Goal: Share content: Share content

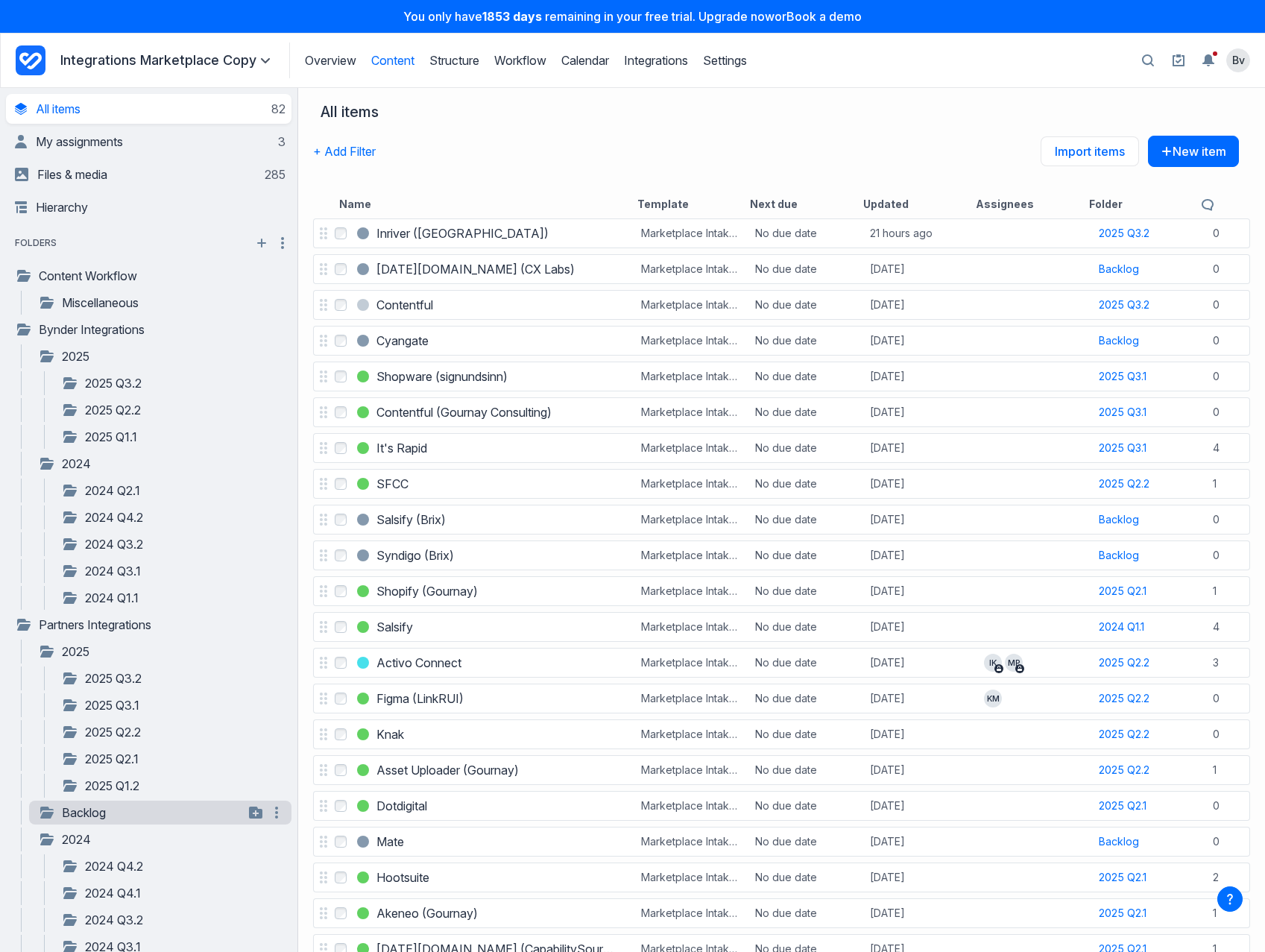
scroll to position [178, 0]
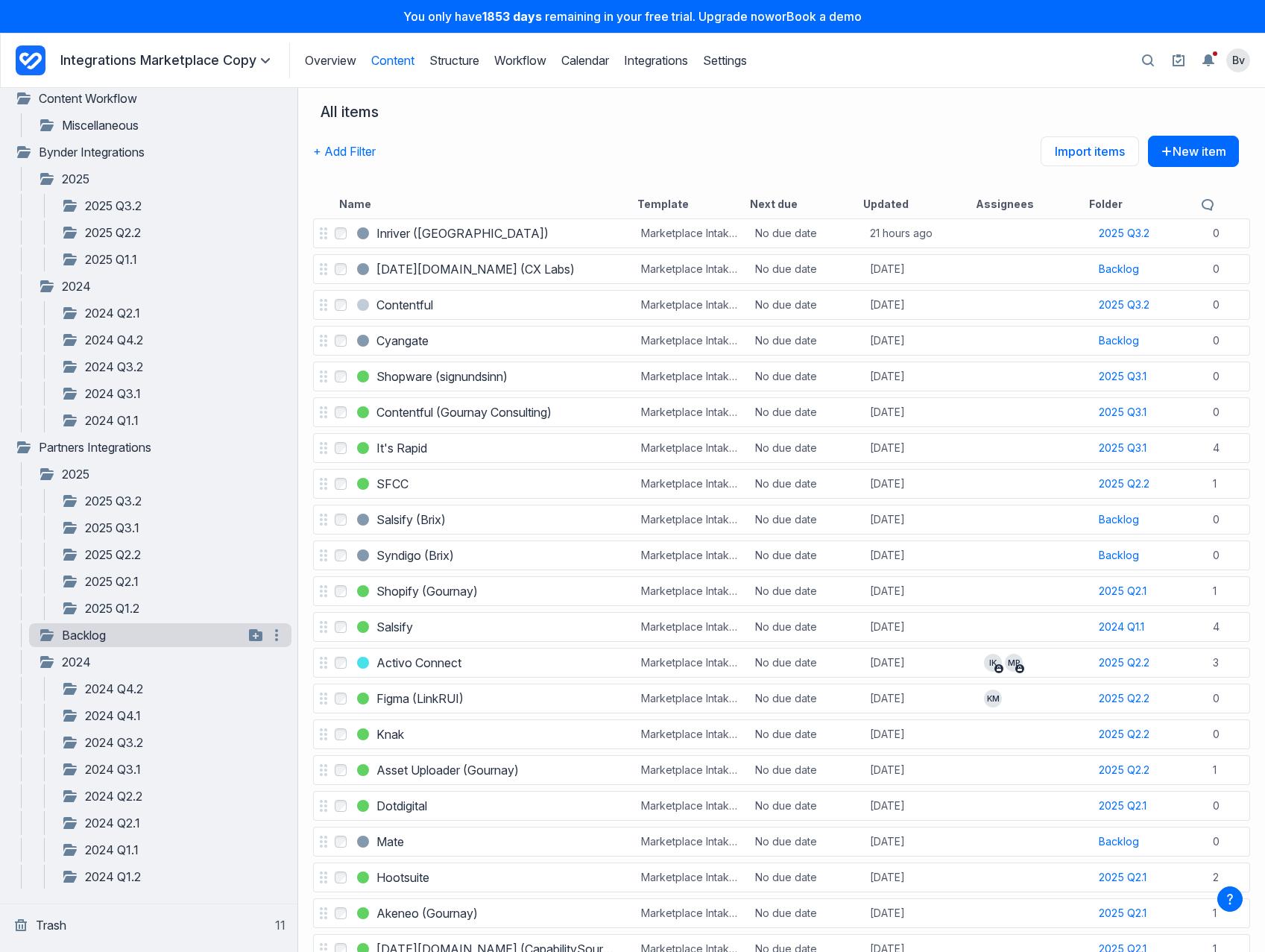
click at [108, 633] on link "Backlog" at bounding box center [140, 634] width 206 height 18
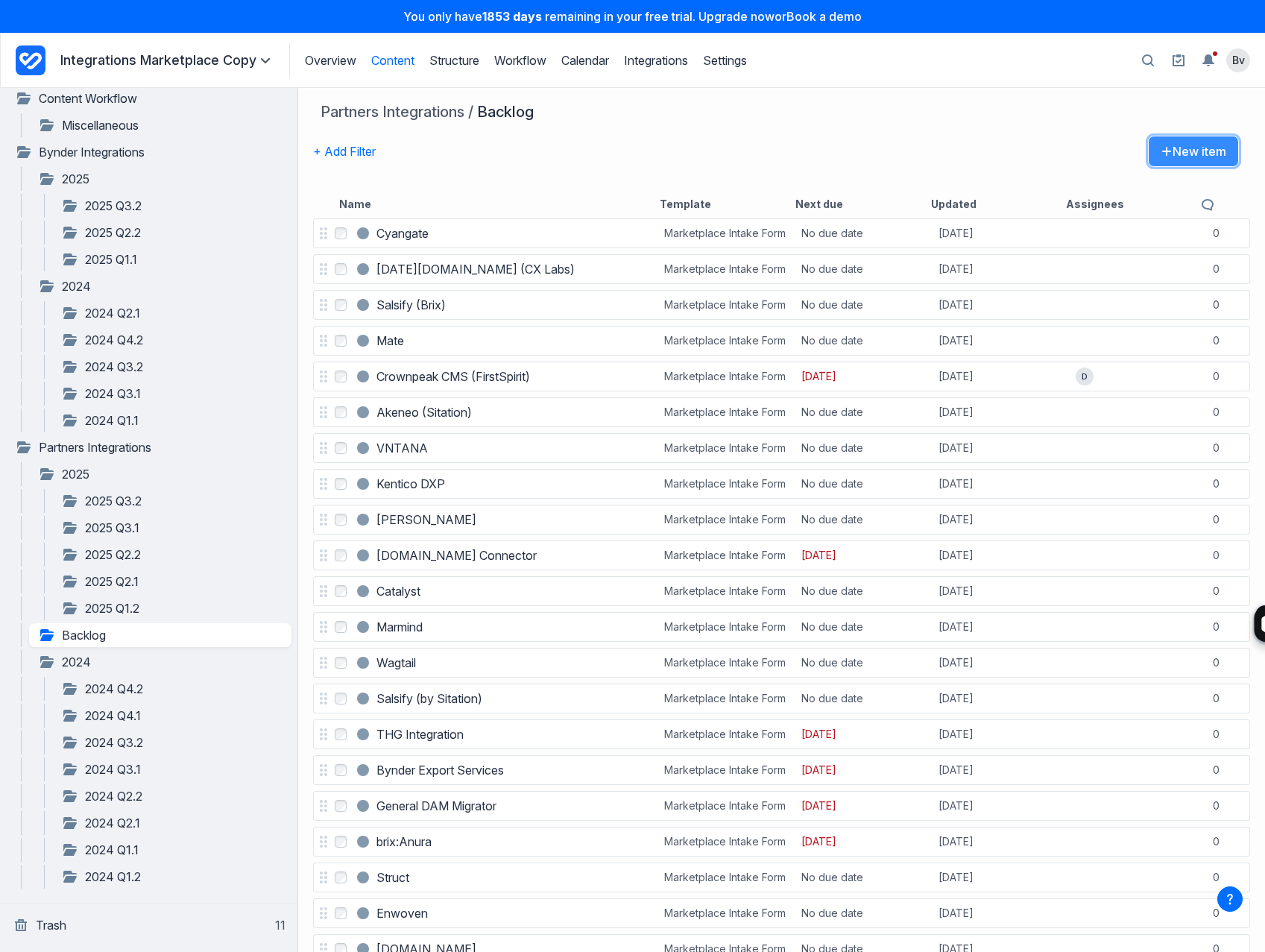
click at [1163, 147] on button "New item" at bounding box center [1194, 152] width 91 height 32
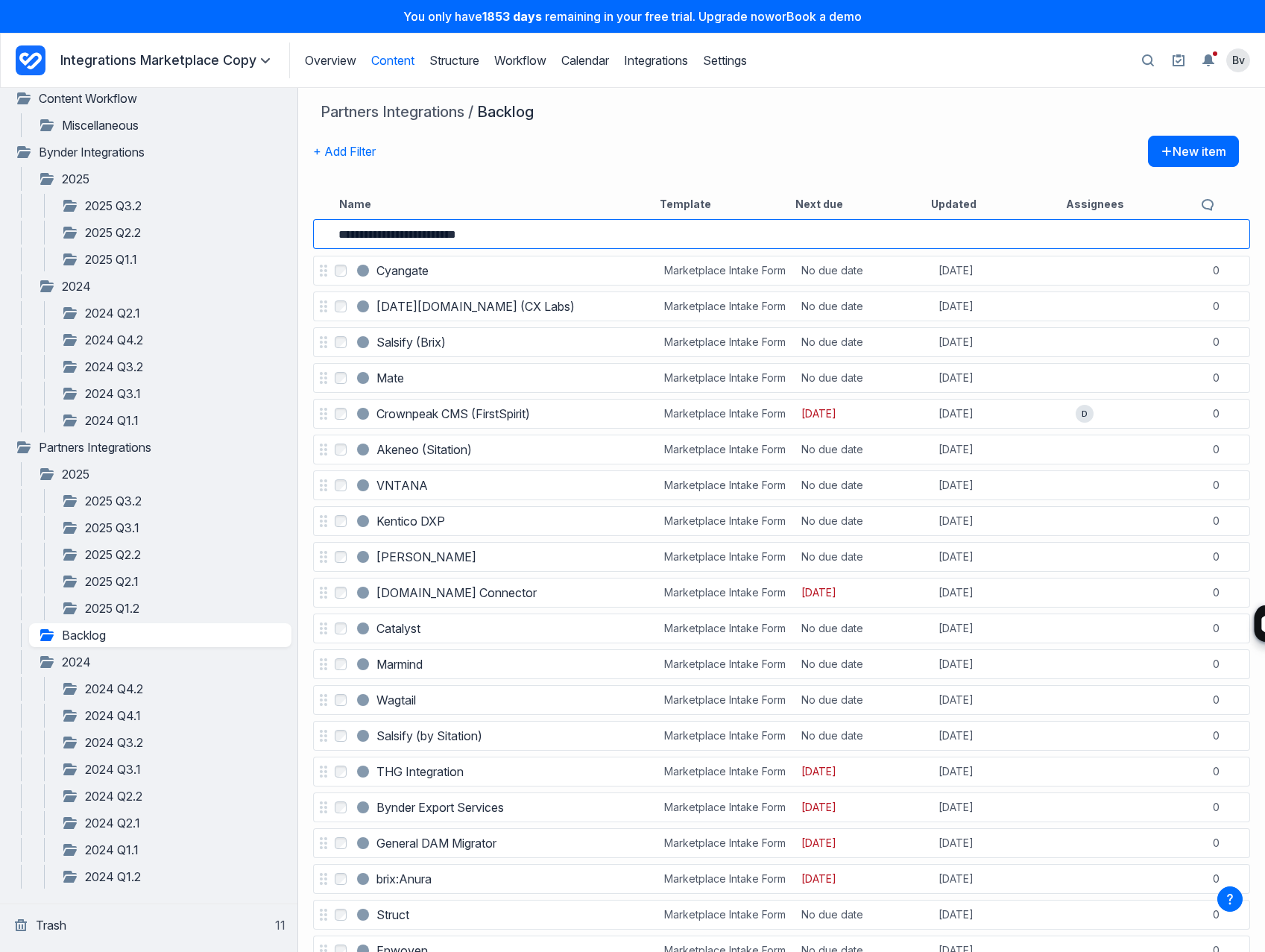
type input "**********"
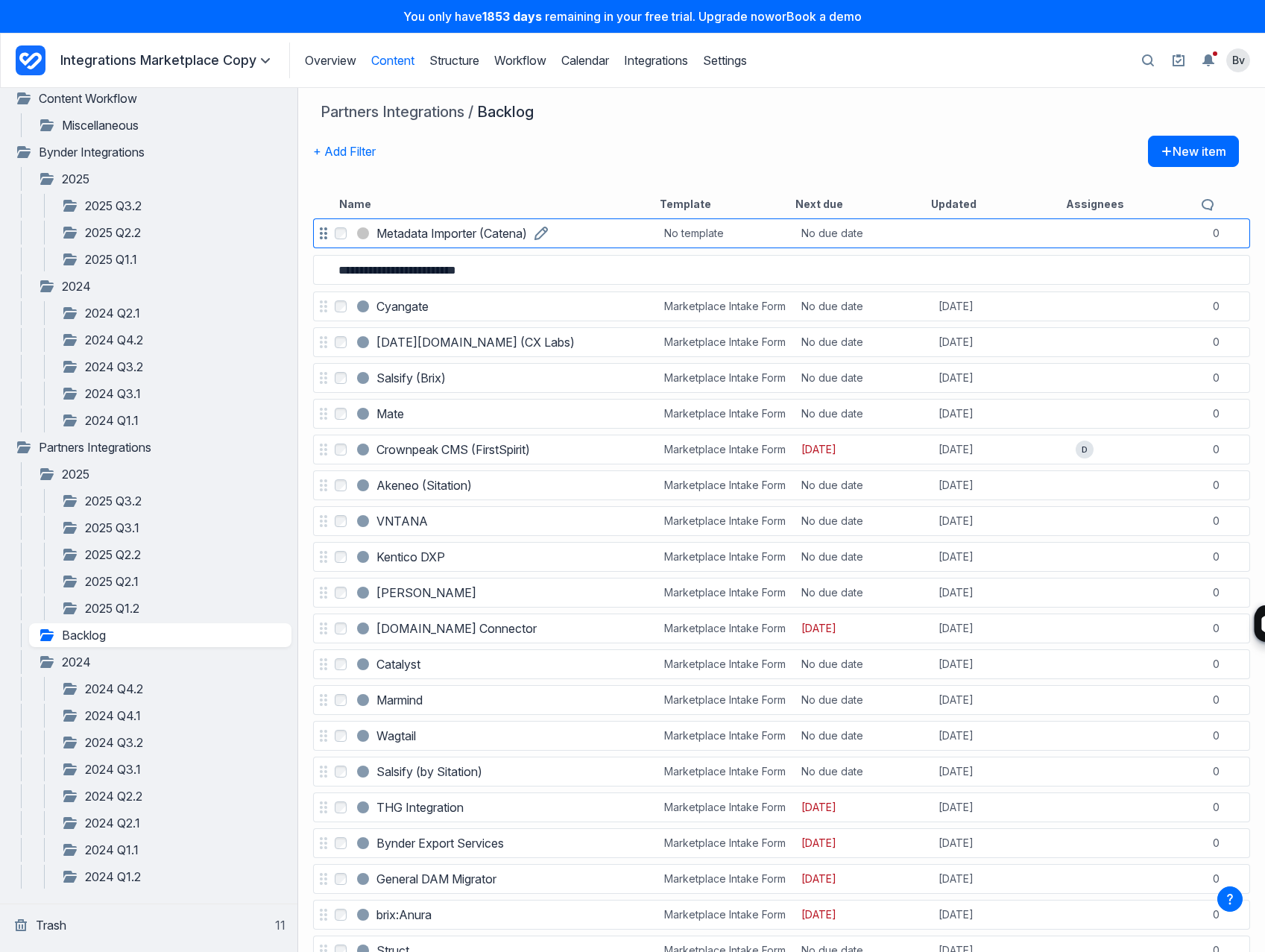
type input "**********"
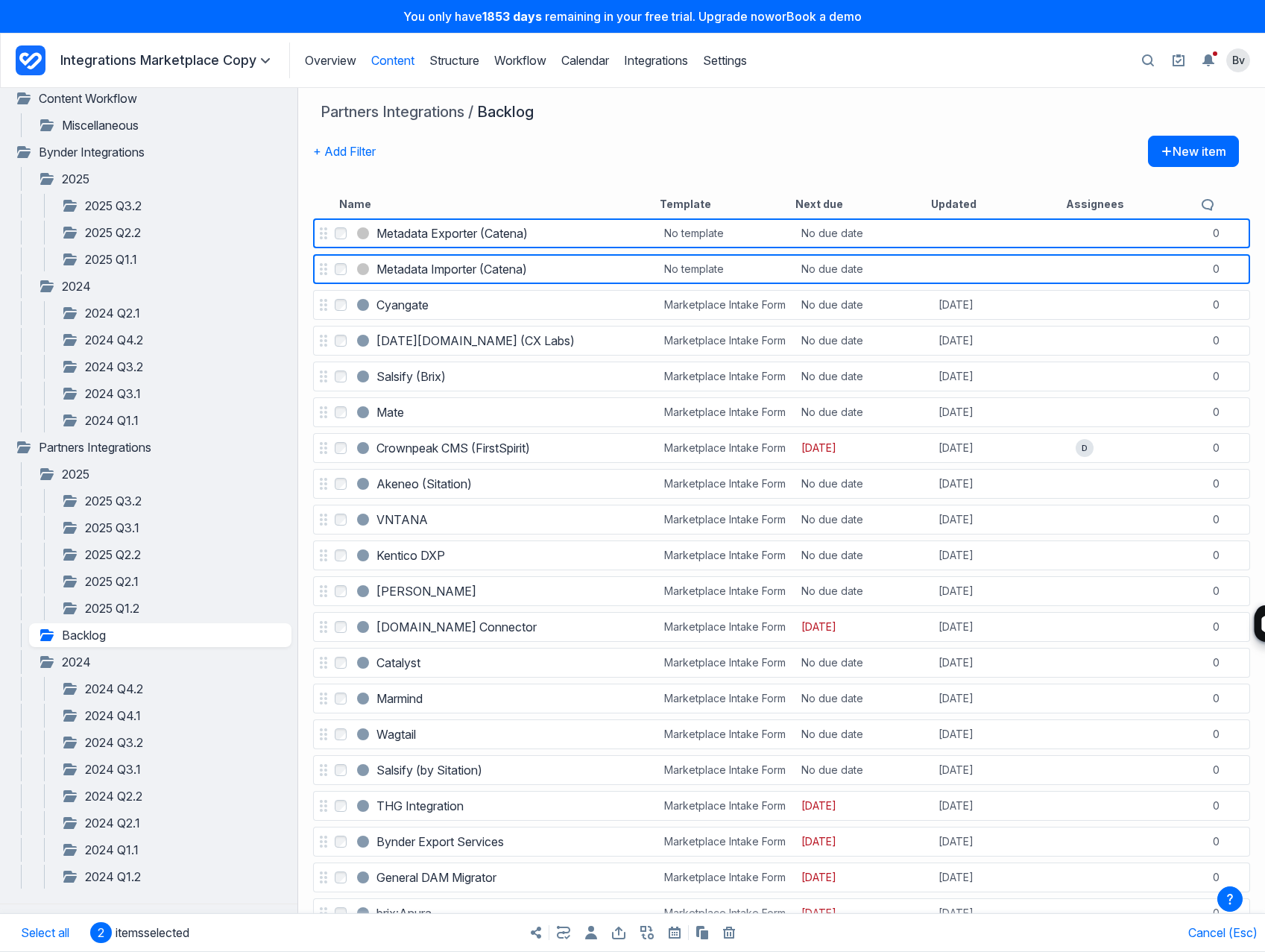
click at [652, 929] on icon "button" at bounding box center [647, 932] width 13 height 13
click at [705, 870] on button "Select a template..." at bounding box center [752, 863] width 200 height 33
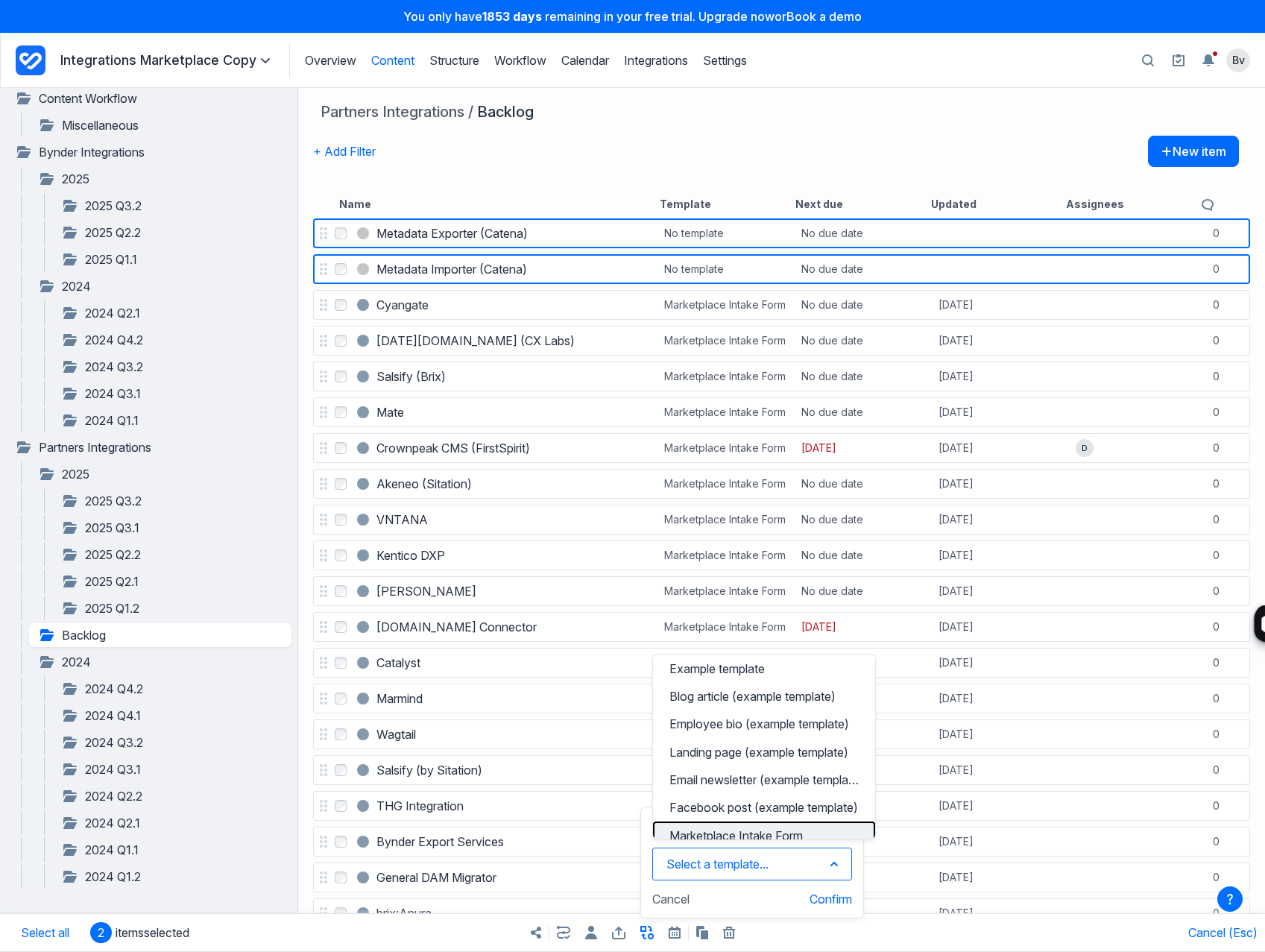
click at [709, 825] on button "Marketplace Intake Form" at bounding box center [764, 835] width 222 height 28
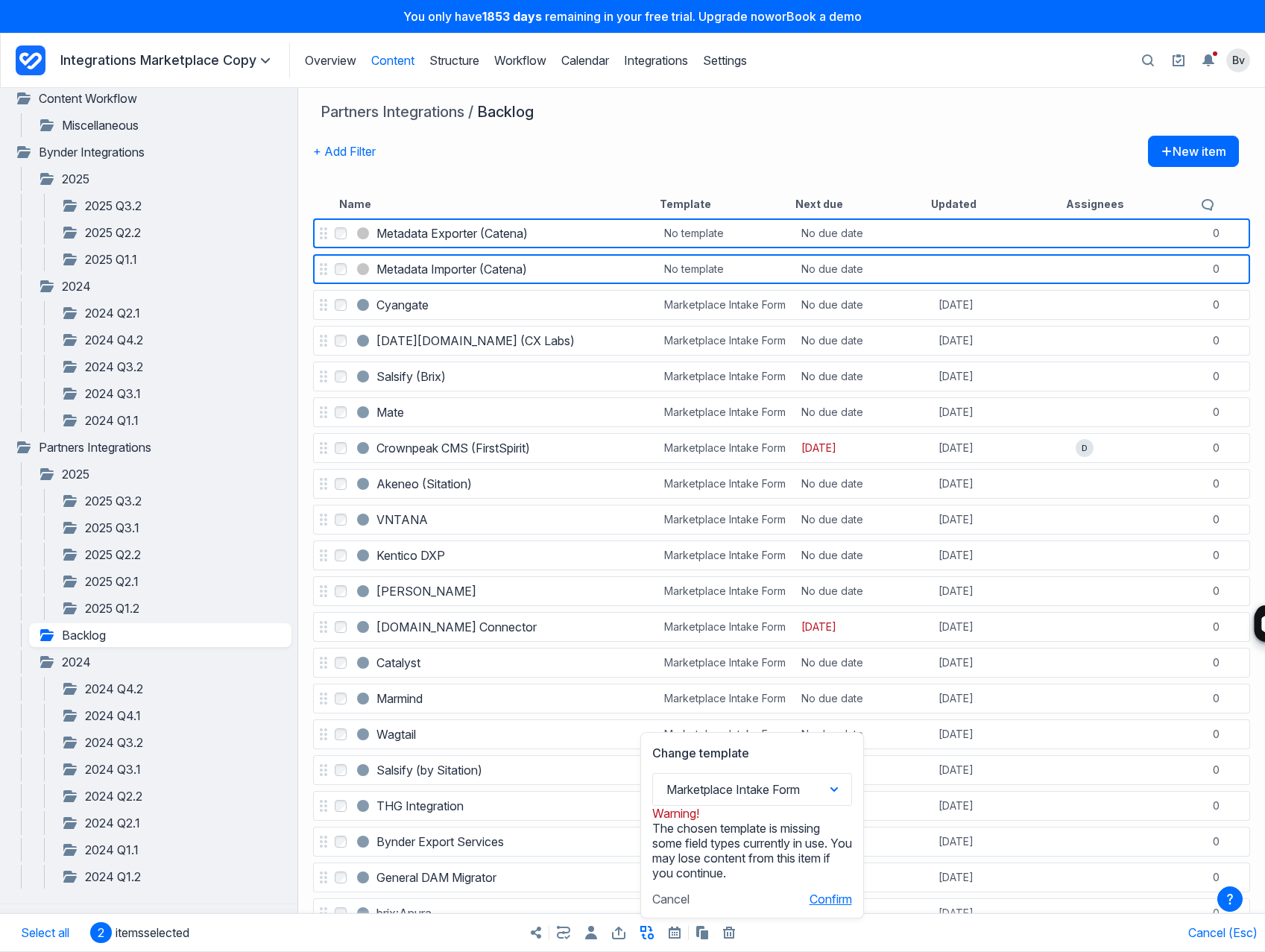
click at [820, 905] on button "Confirm" at bounding box center [832, 899] width 43 height 15
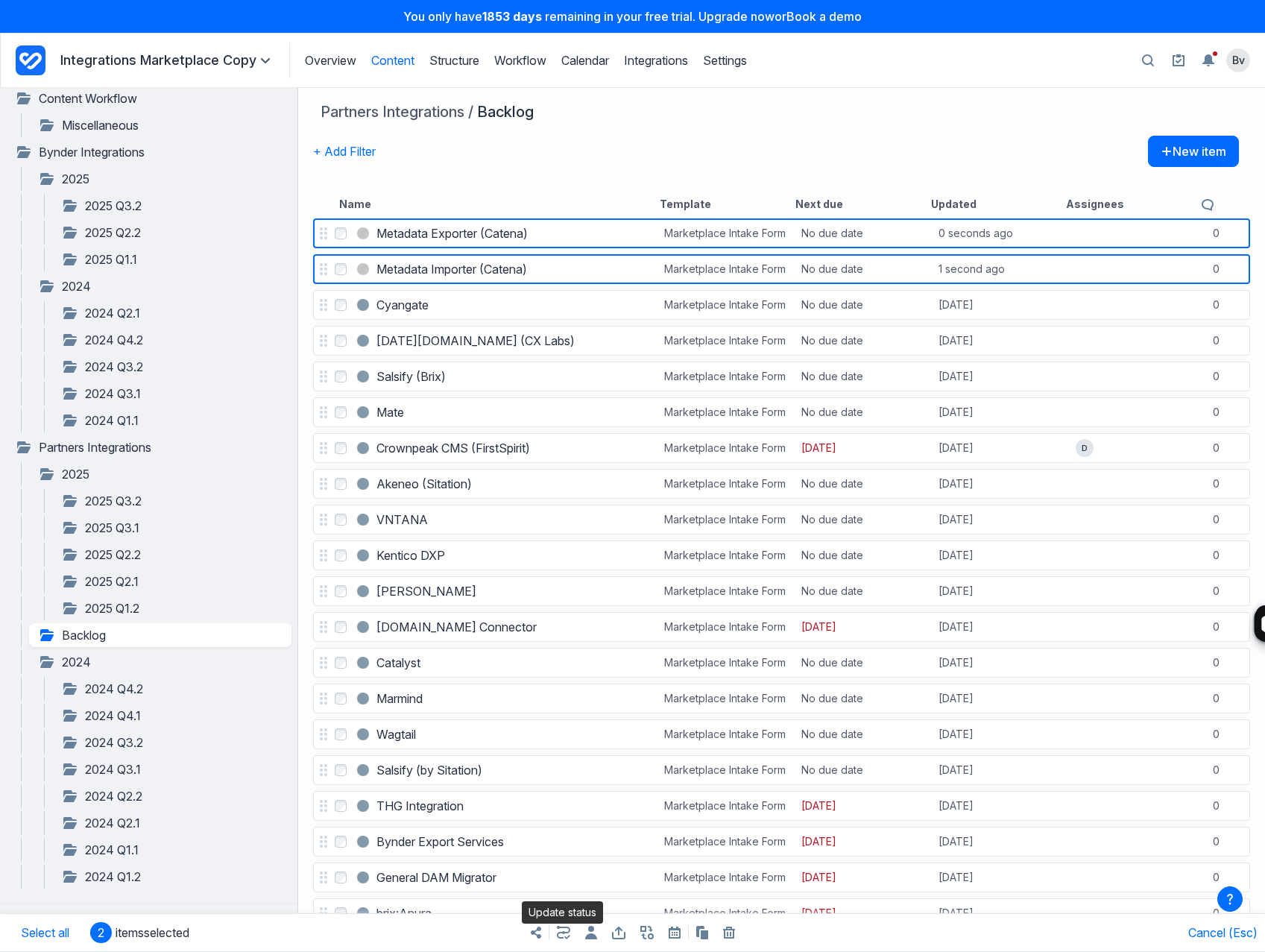
click at [563, 932] on icon "button" at bounding box center [563, 932] width 13 height 13
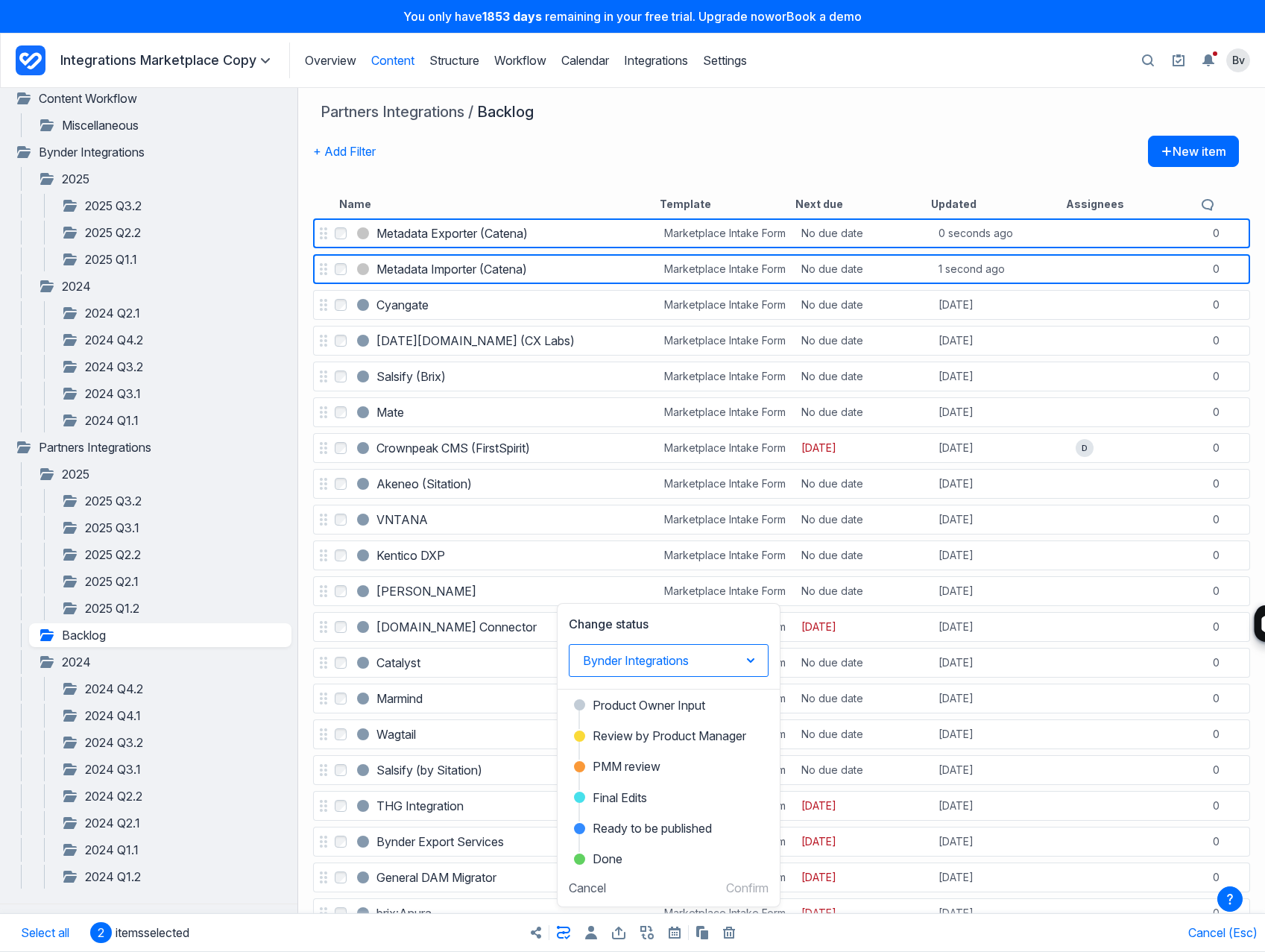
click at [626, 667] on button "Bynder Integrations" at bounding box center [669, 660] width 200 height 33
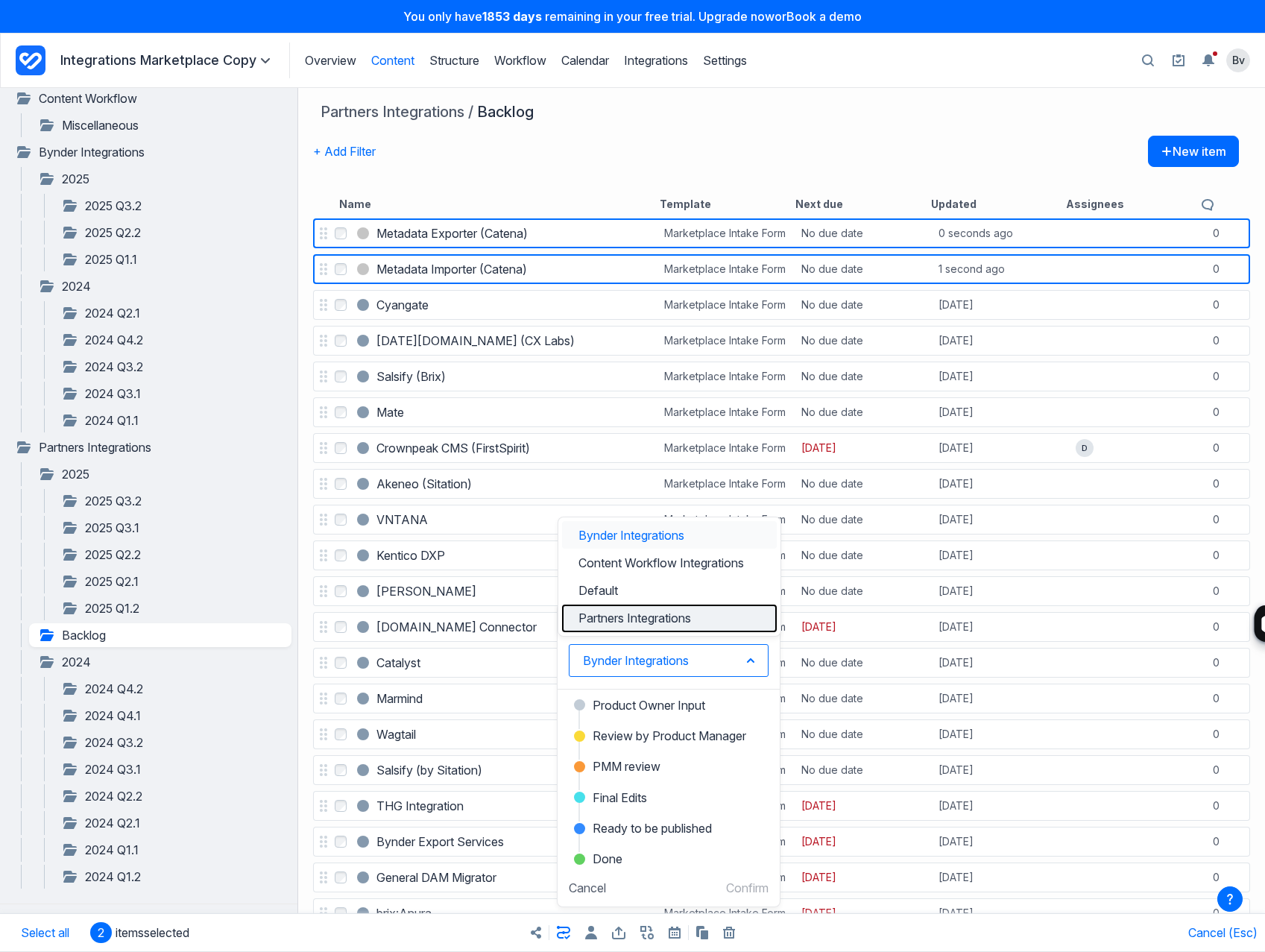
click at [628, 613] on button "Partners Integrations" at bounding box center [669, 618] width 215 height 28
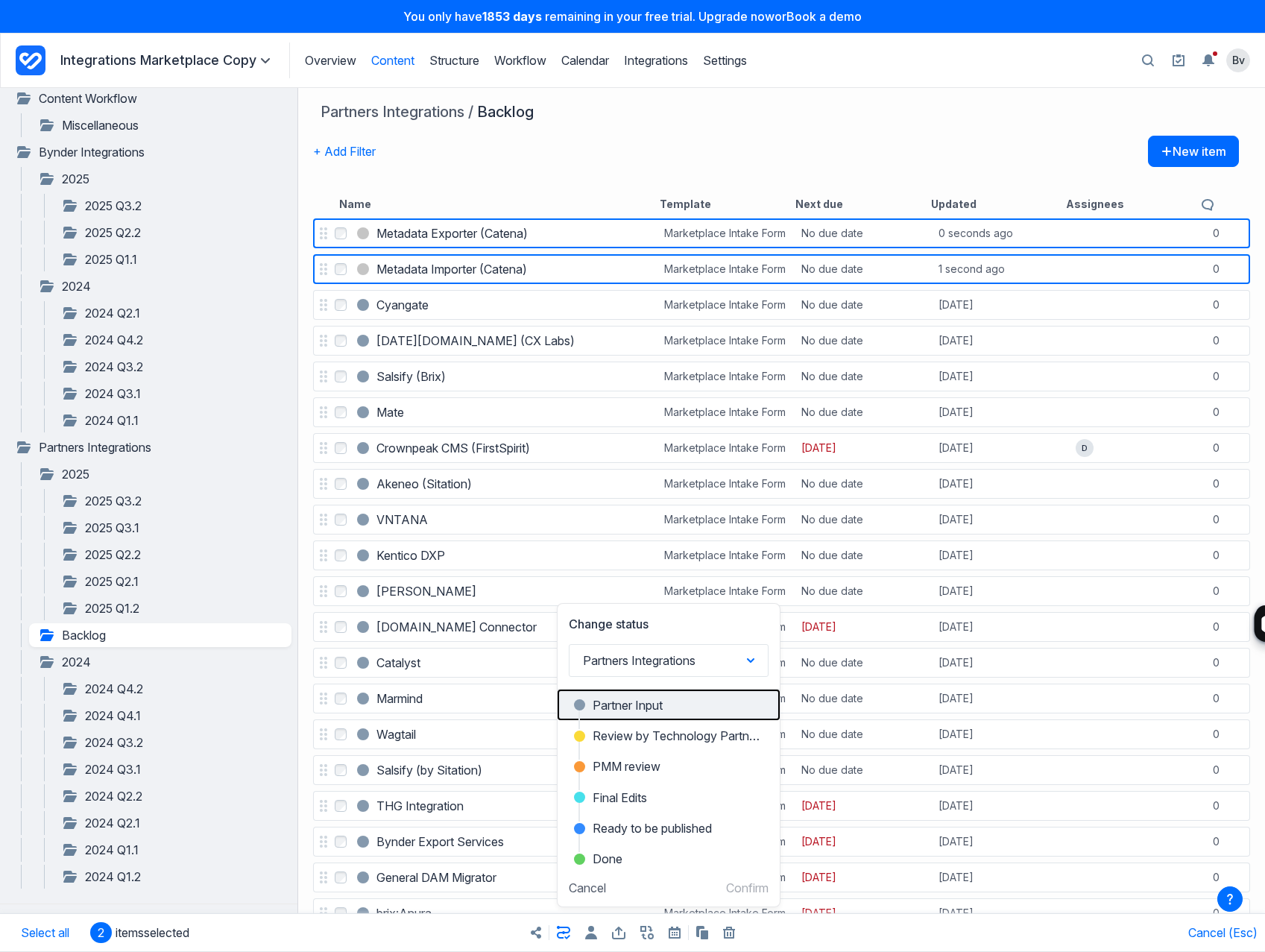
click at [615, 706] on span "Partner Input" at bounding box center [627, 705] width 70 height 18
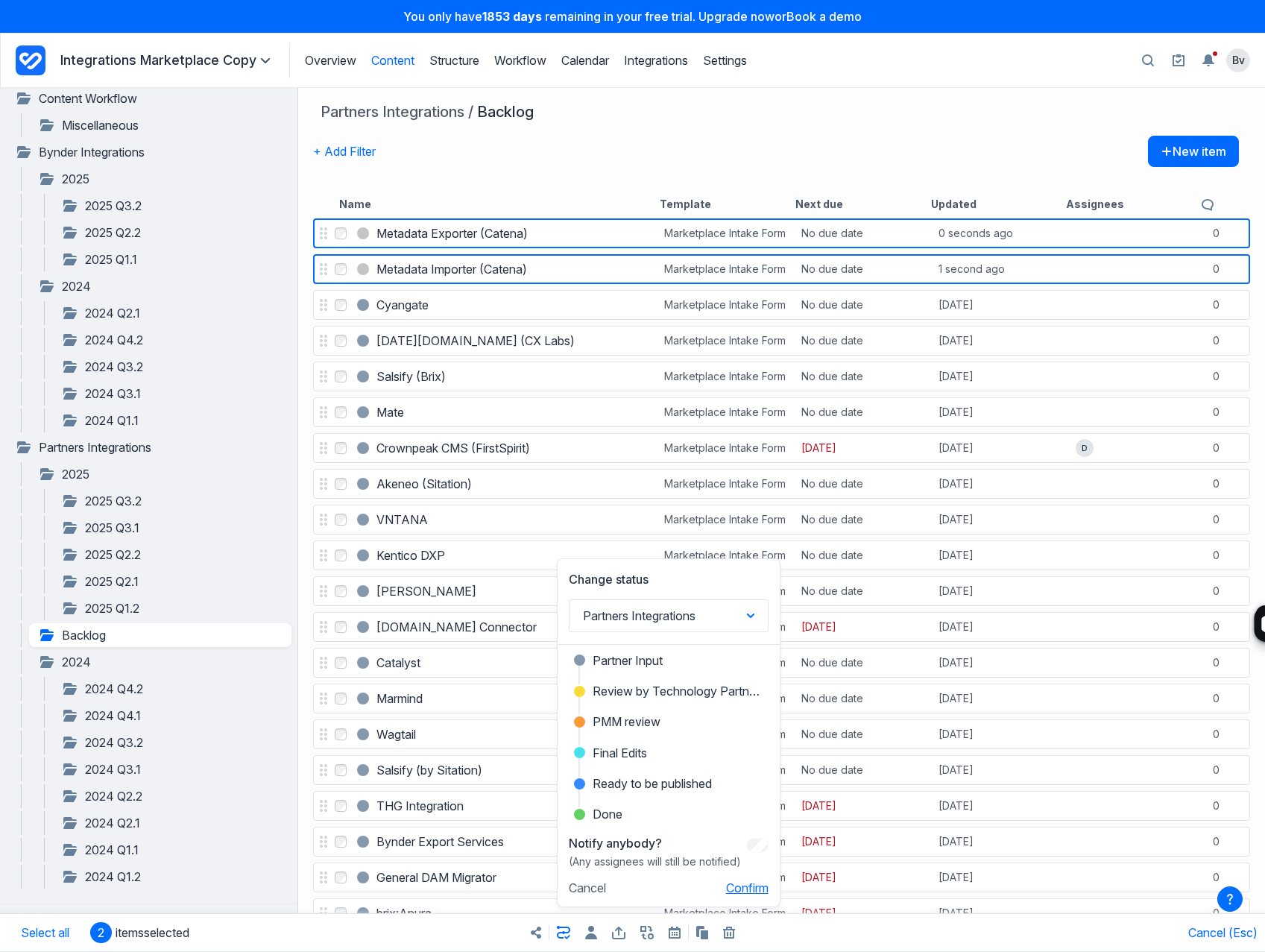
click at [744, 889] on button "Confirm" at bounding box center [748, 888] width 43 height 15
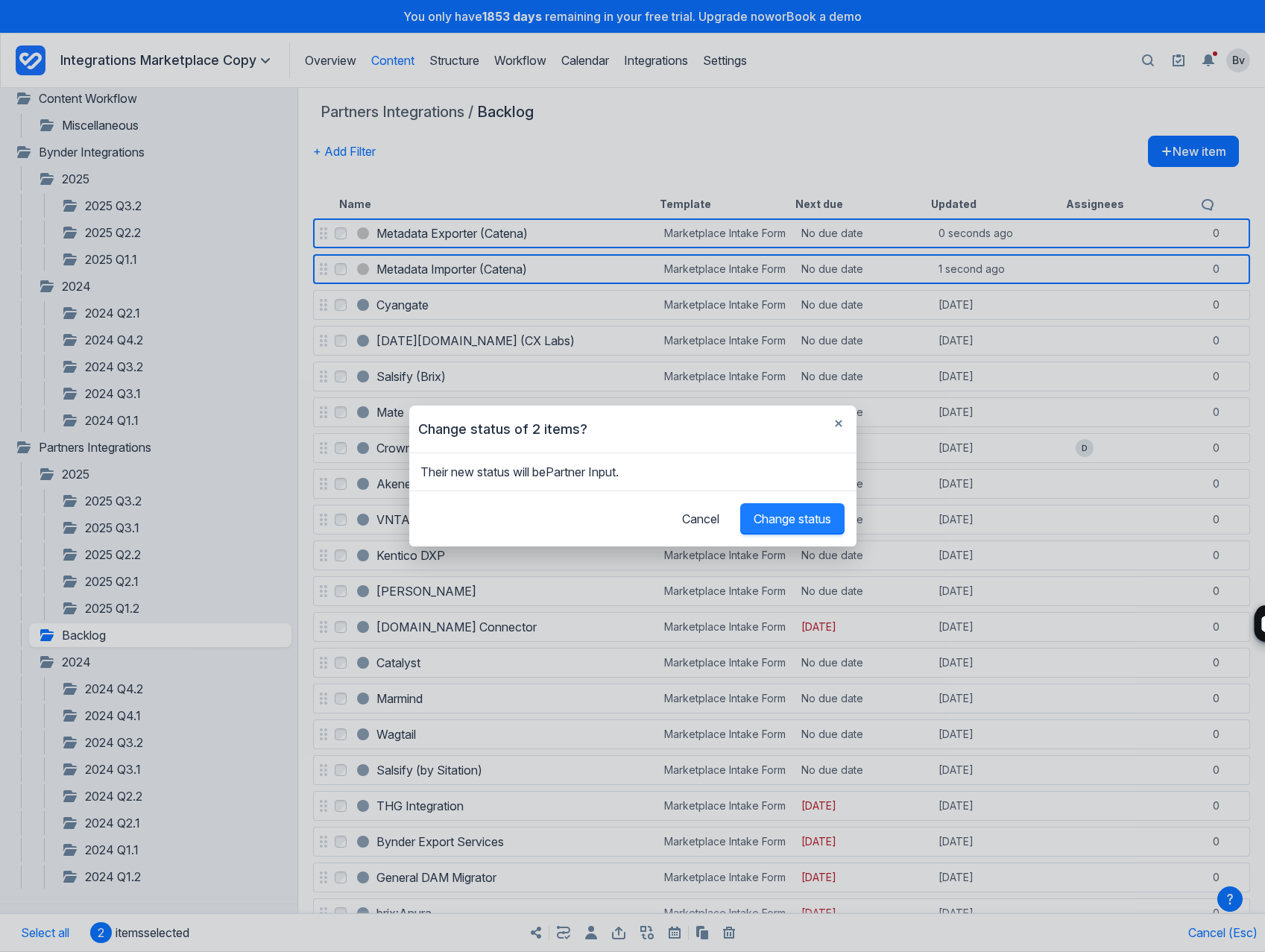
click at [769, 515] on span "Change status" at bounding box center [792, 519] width 77 height 15
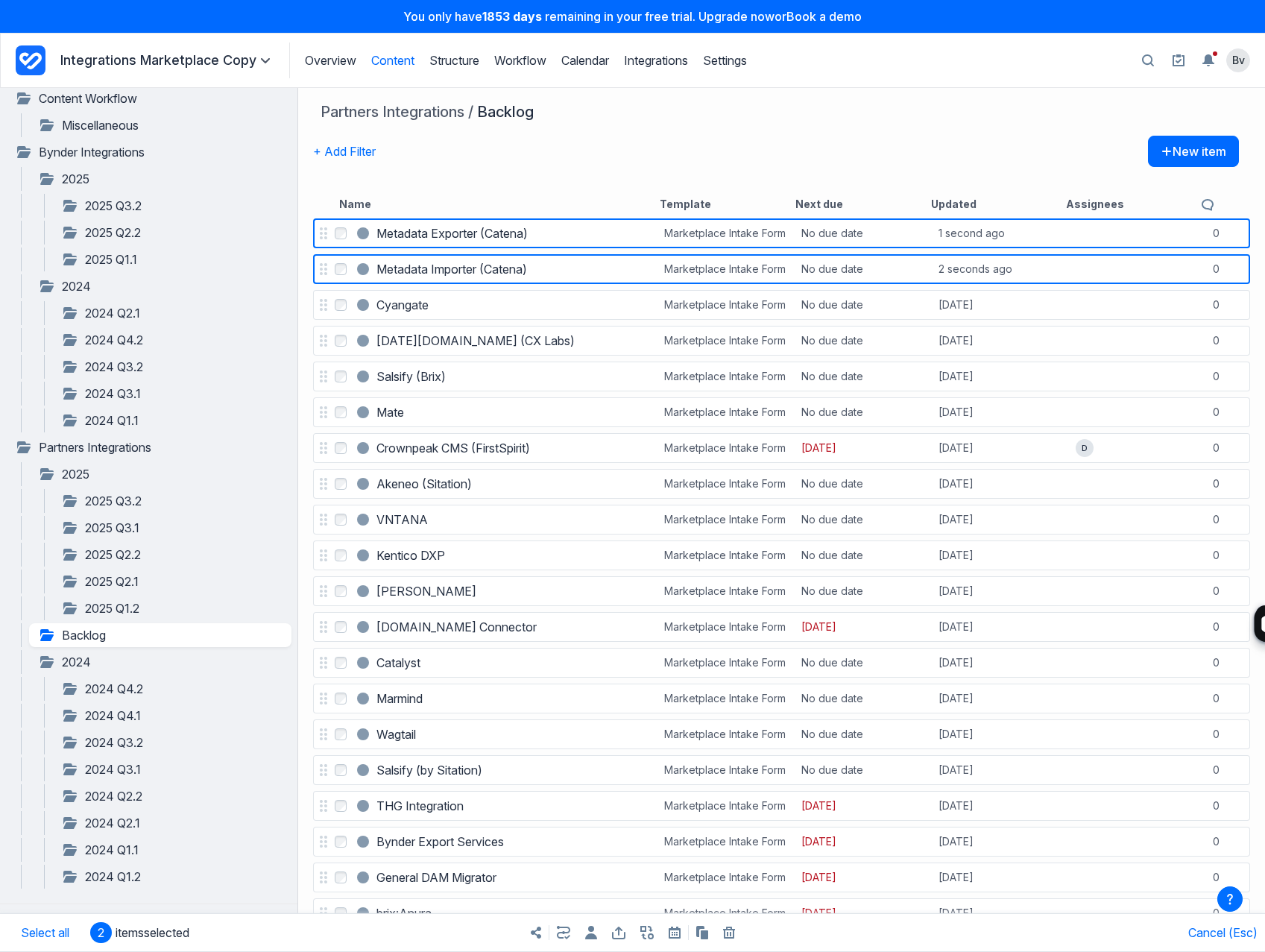
click at [586, 156] on div "+ Add Filter New item" at bounding box center [777, 163] width 926 height 54
click at [486, 227] on h3 "Metadata Exporter (Catena)" at bounding box center [452, 232] width 152 height 18
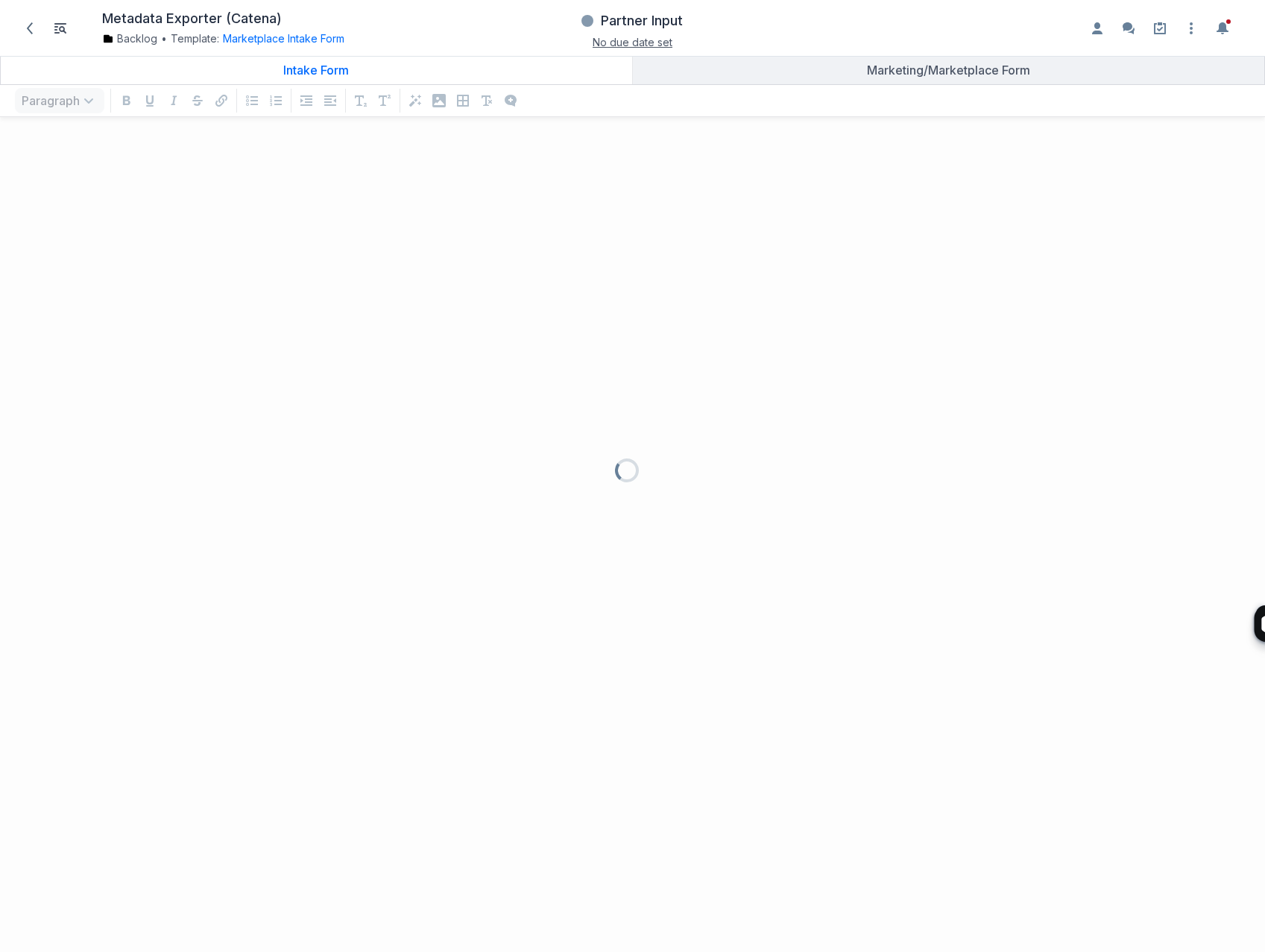
scroll to position [793, 1243]
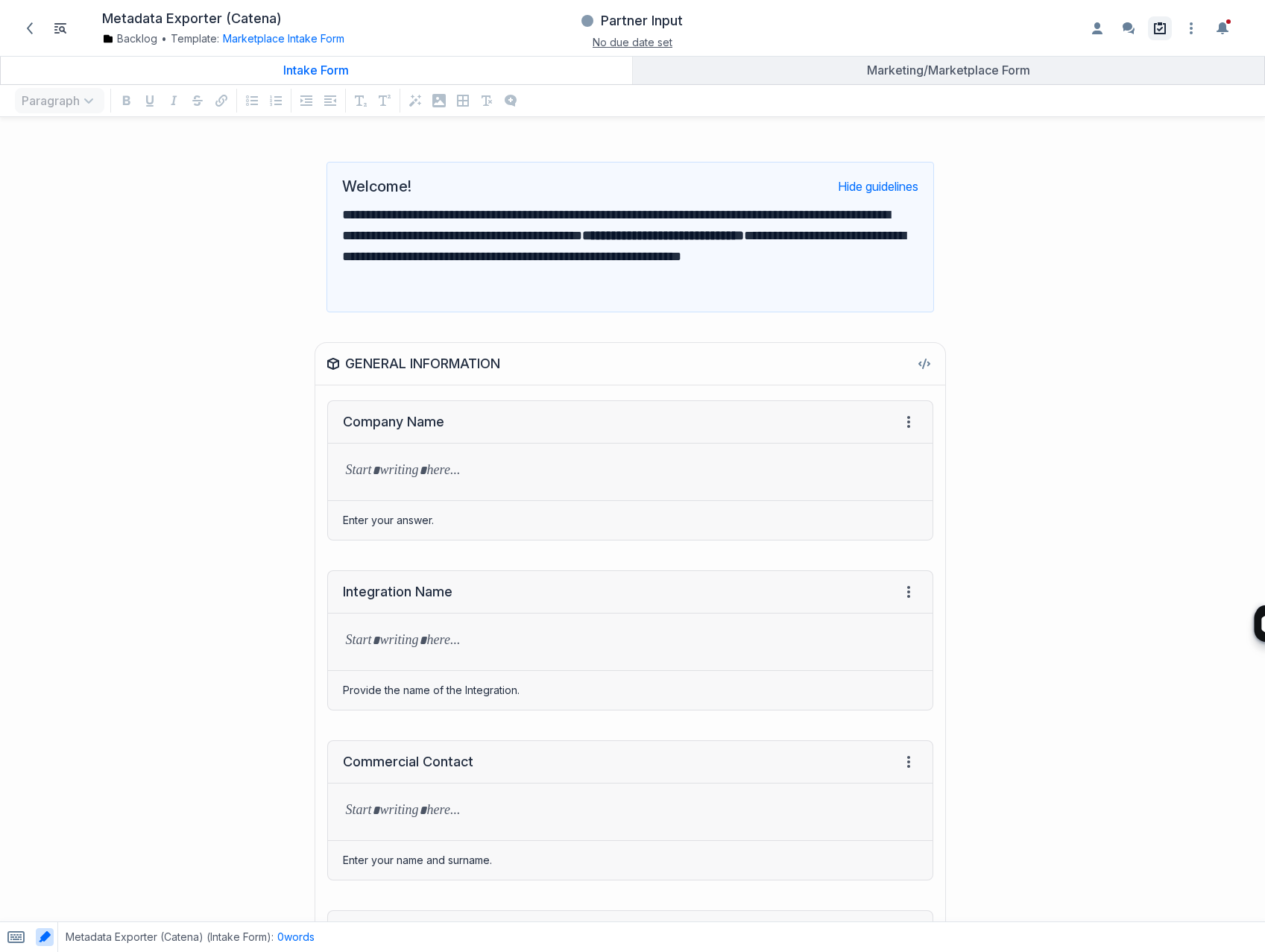
click at [1160, 28] on icon at bounding box center [1160, 28] width 12 height 12
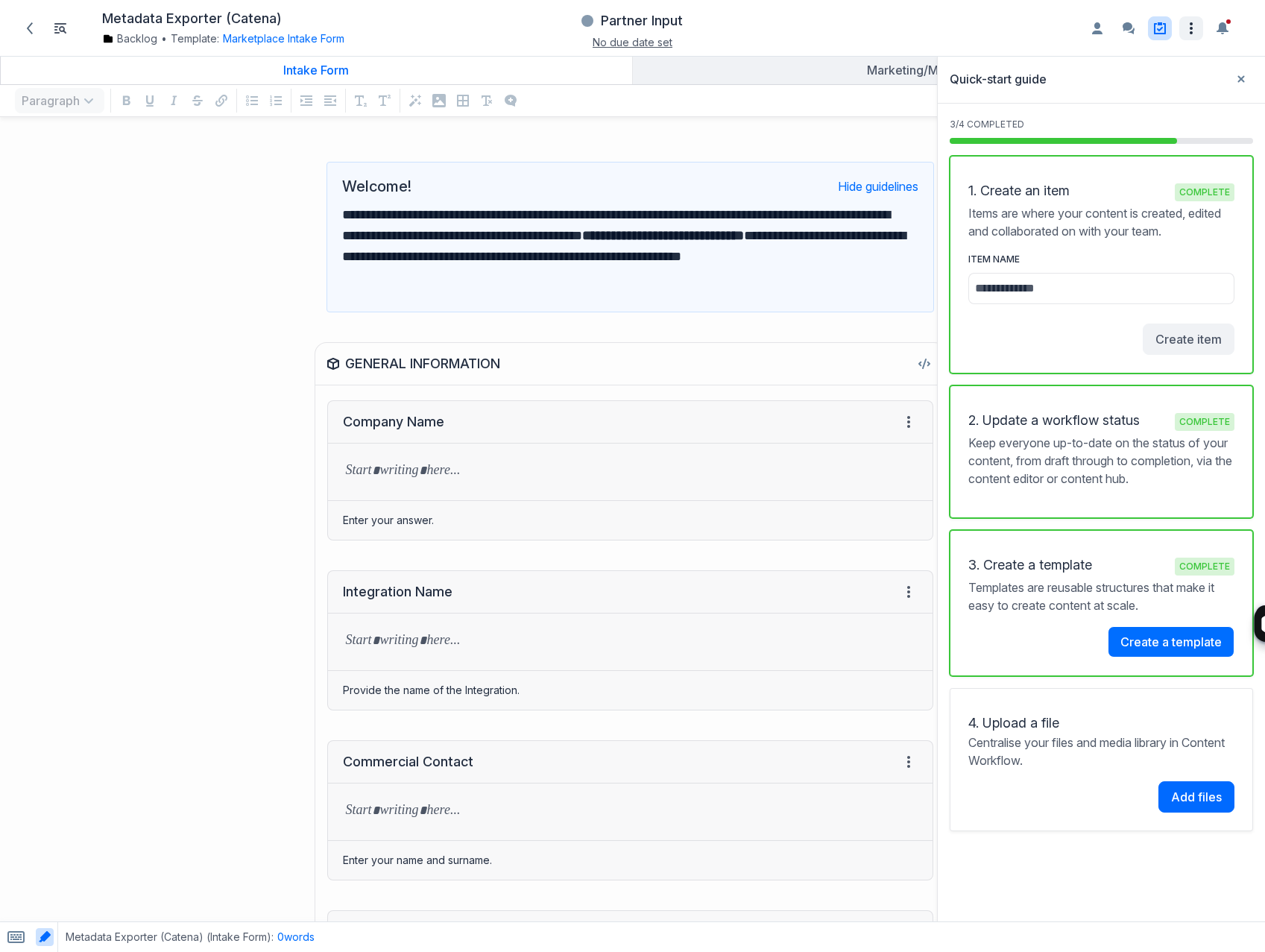
click at [1196, 28] on icon "Open item settings" at bounding box center [1191, 28] width 18 height 18
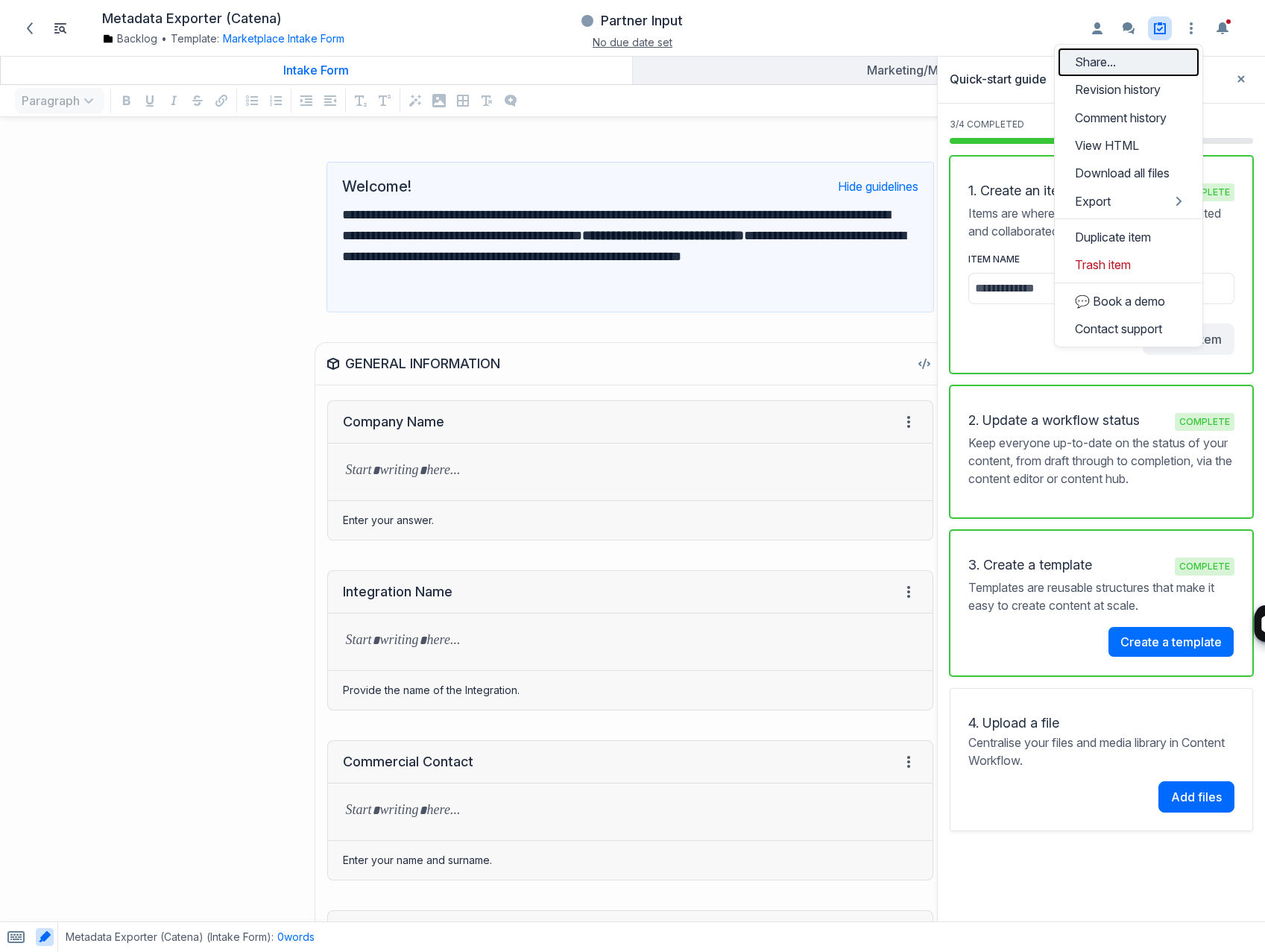
click at [1165, 55] on button "Share..." at bounding box center [1128, 62] width 140 height 28
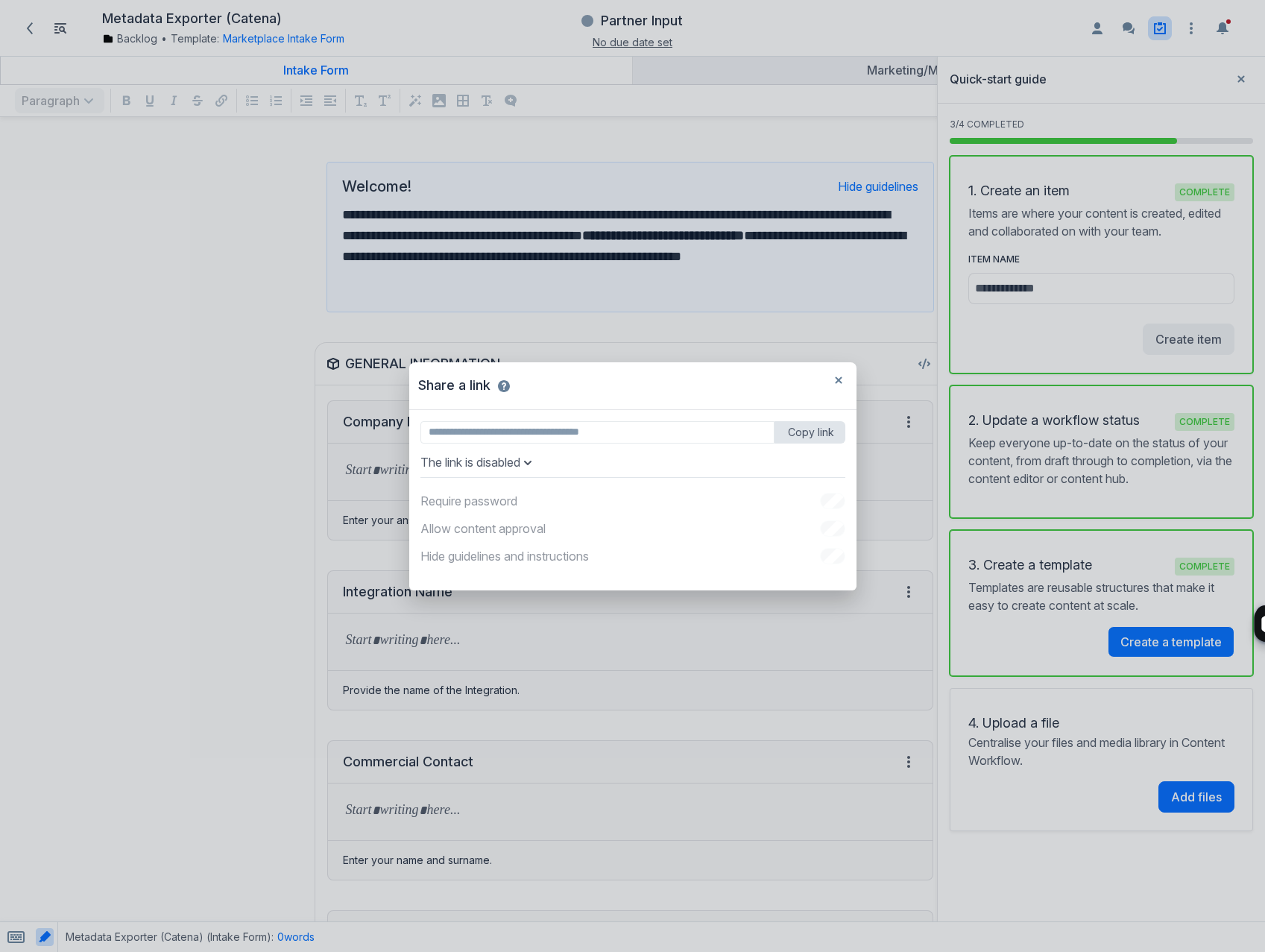
type input "**********"
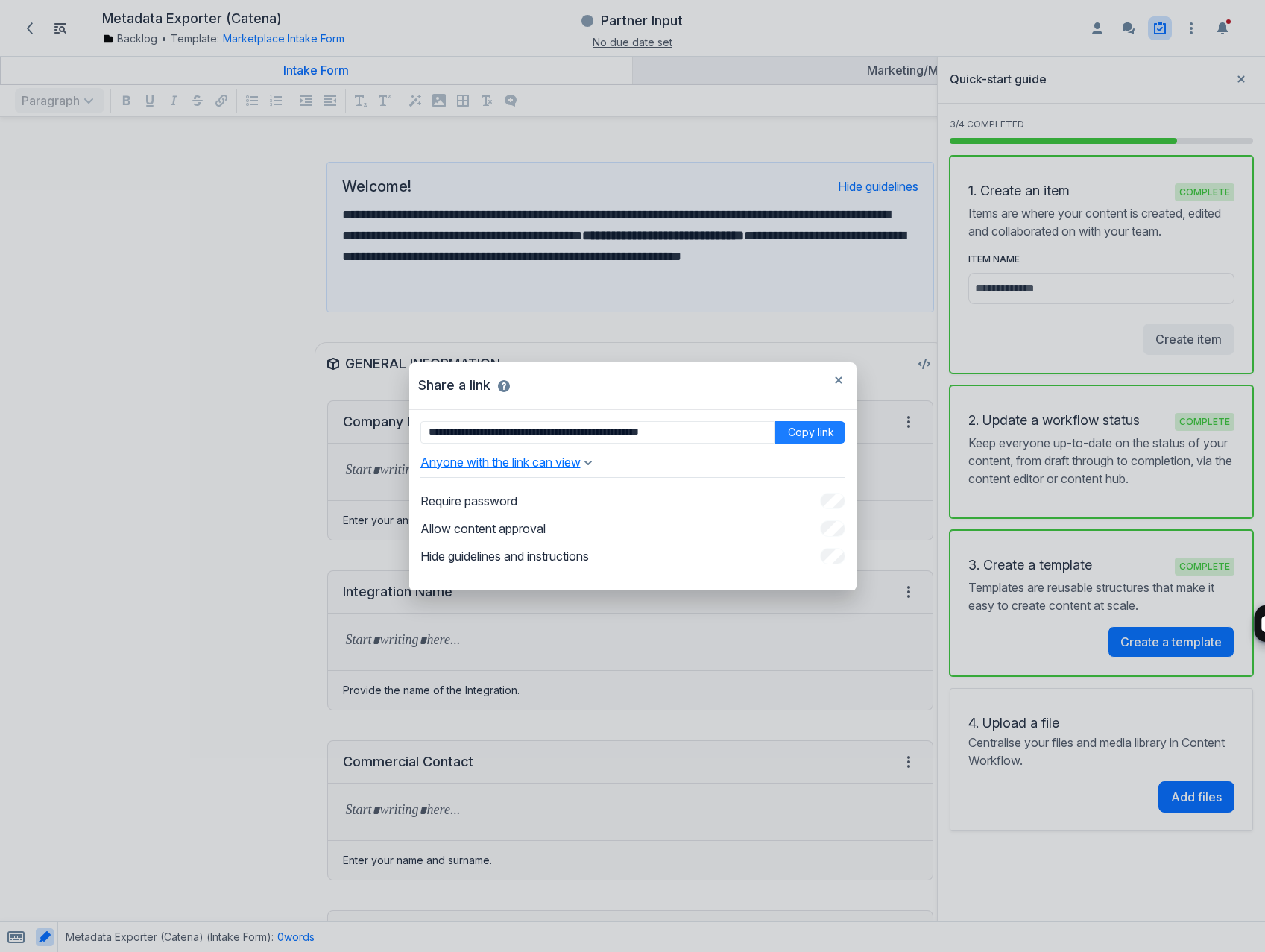
click at [541, 456] on button "Anyone with the link can view" at bounding box center [506, 462] width 171 height 15
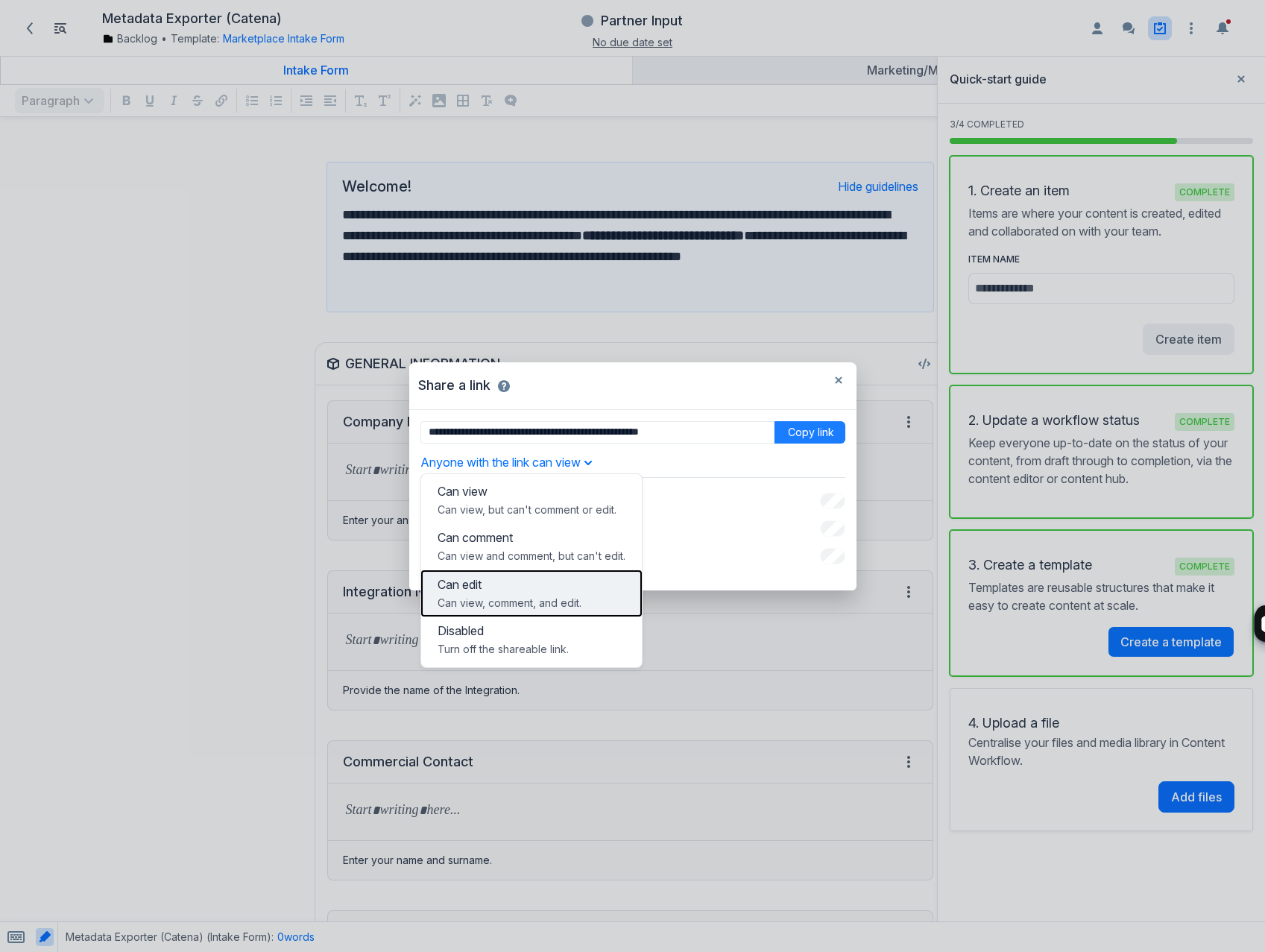
click at [532, 592] on button "Can edit Can view, comment, and edit." at bounding box center [531, 593] width 220 height 46
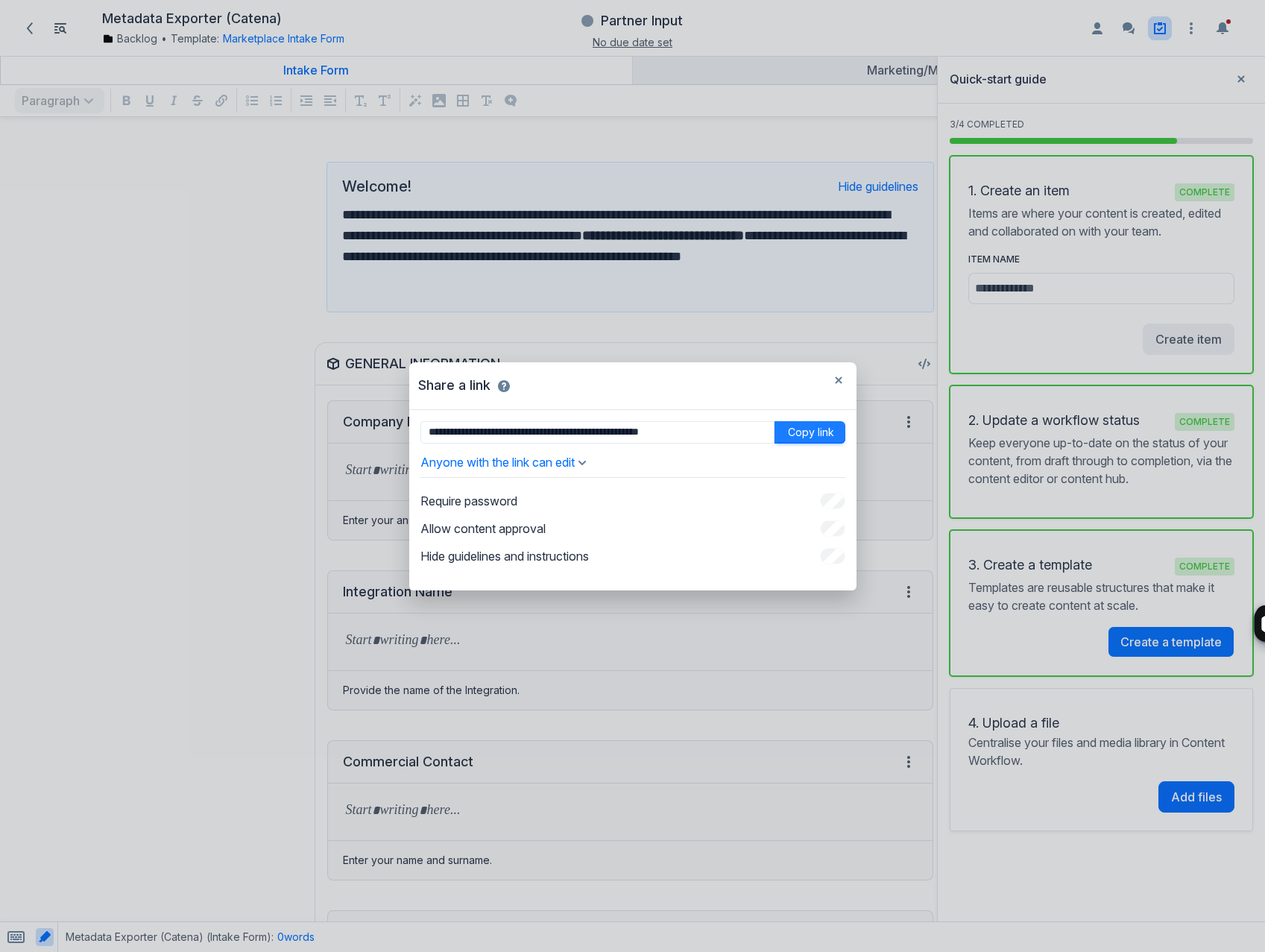
click at [799, 427] on button "Copy link" at bounding box center [810, 432] width 71 height 22
click at [838, 377] on icon "button" at bounding box center [839, 380] width 7 height 7
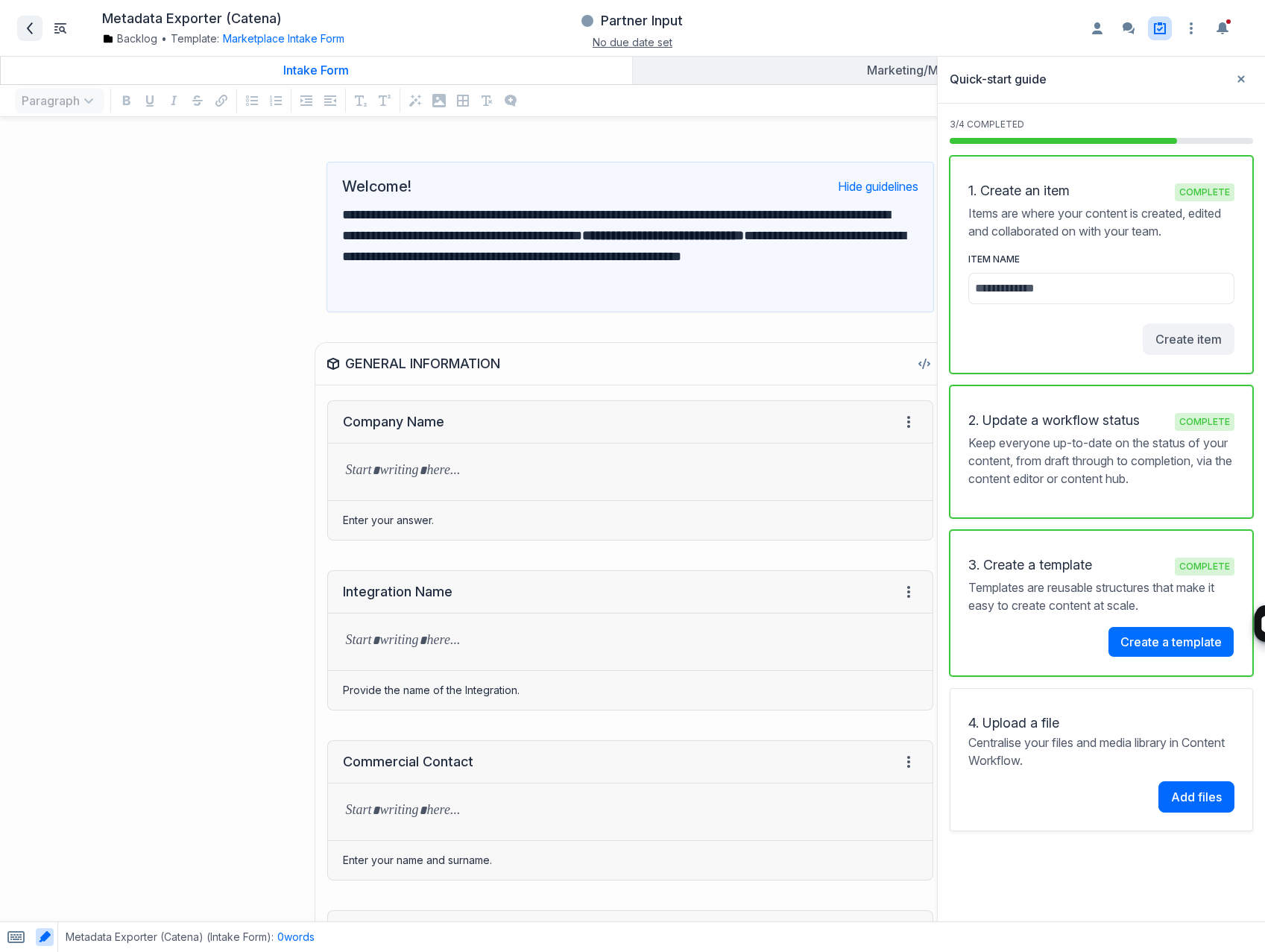
click at [35, 27] on icon at bounding box center [30, 28] width 12 height 12
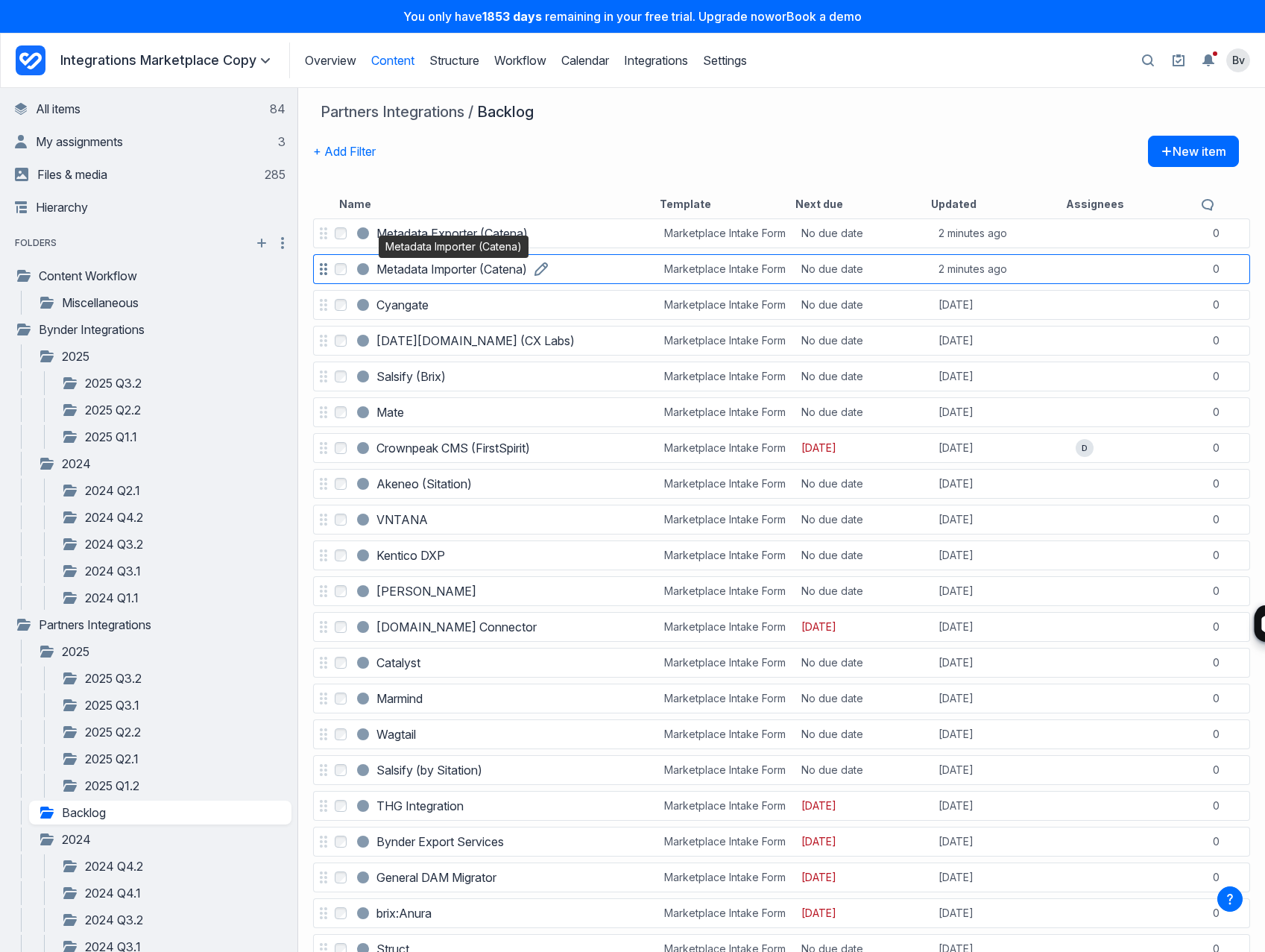
click at [395, 270] on h3 "Metadata Importer (Catena)" at bounding box center [452, 269] width 151 height 18
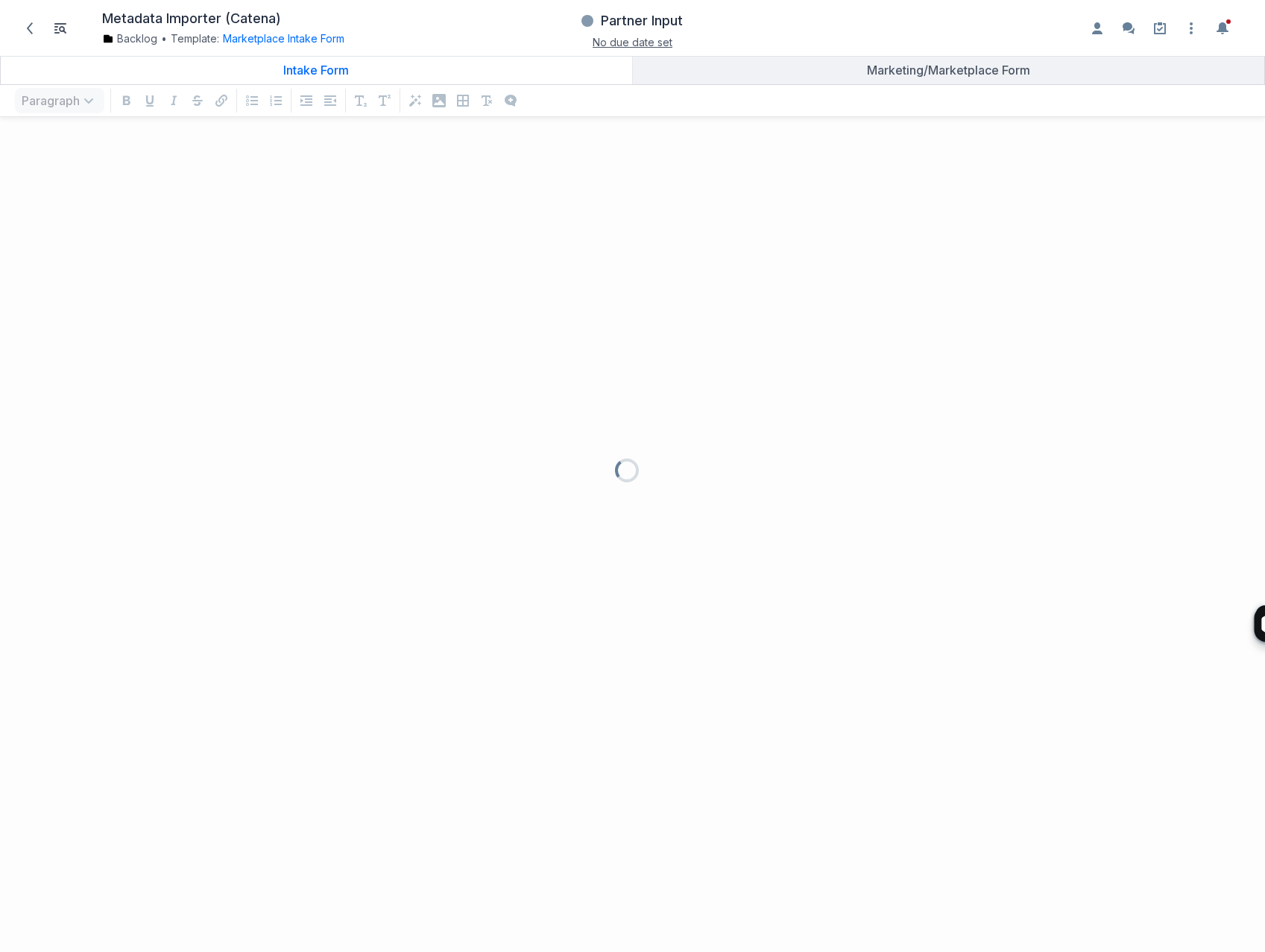
scroll to position [793, 1243]
click at [1192, 33] on icon "button" at bounding box center [1191, 27] width 3 height 12
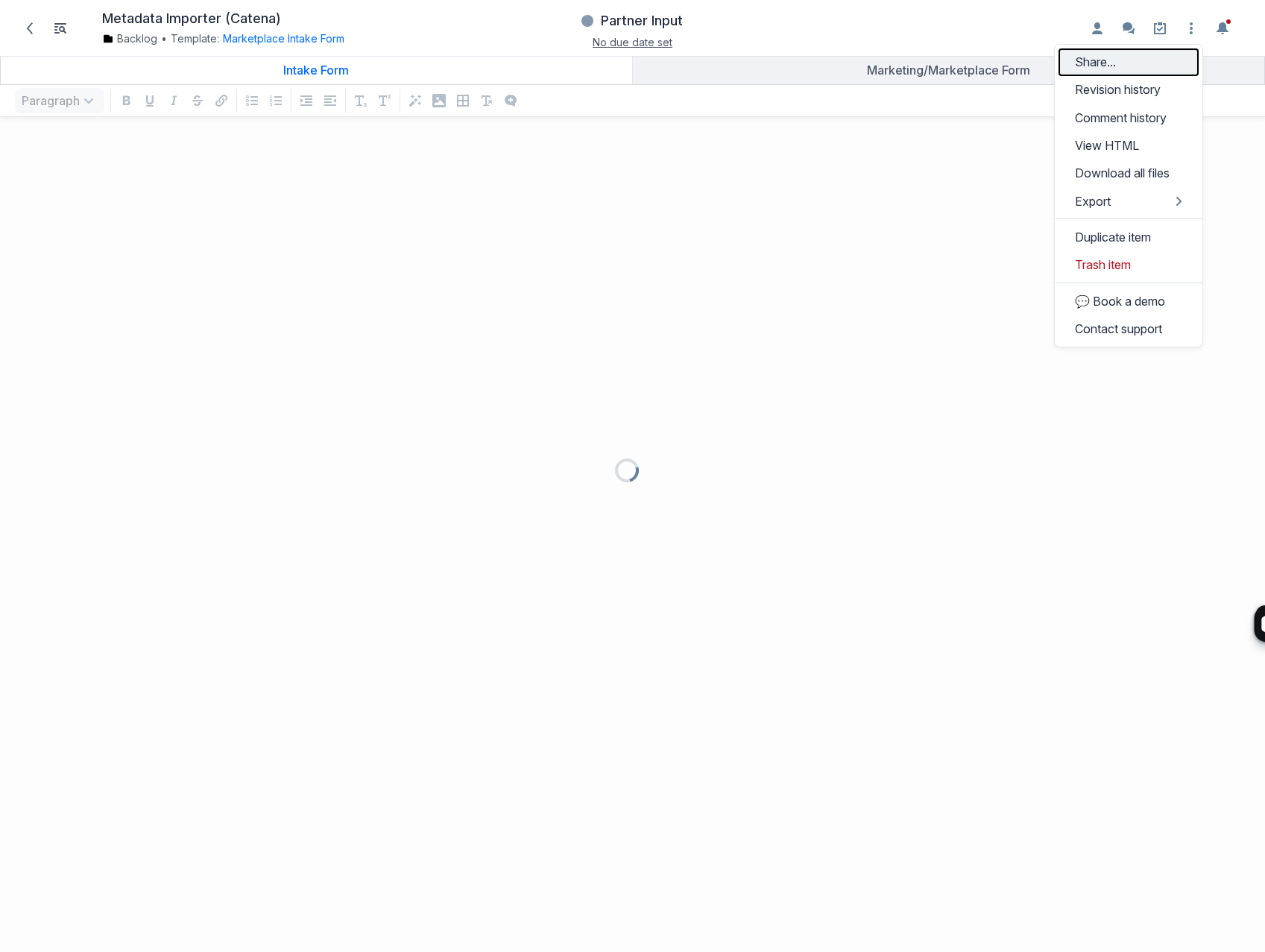
click at [1134, 62] on button "Share..." at bounding box center [1128, 62] width 140 height 28
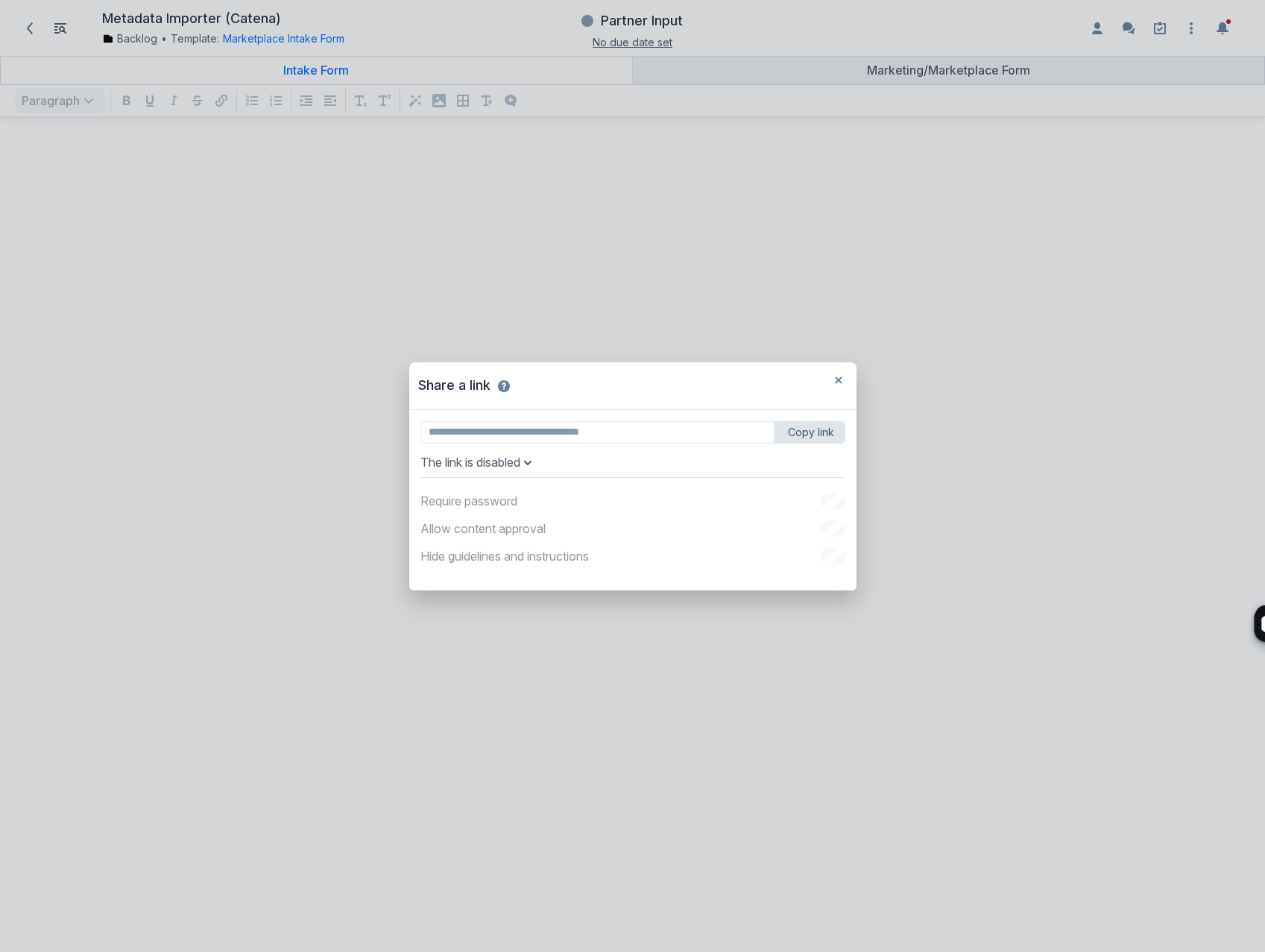
type input "**********"
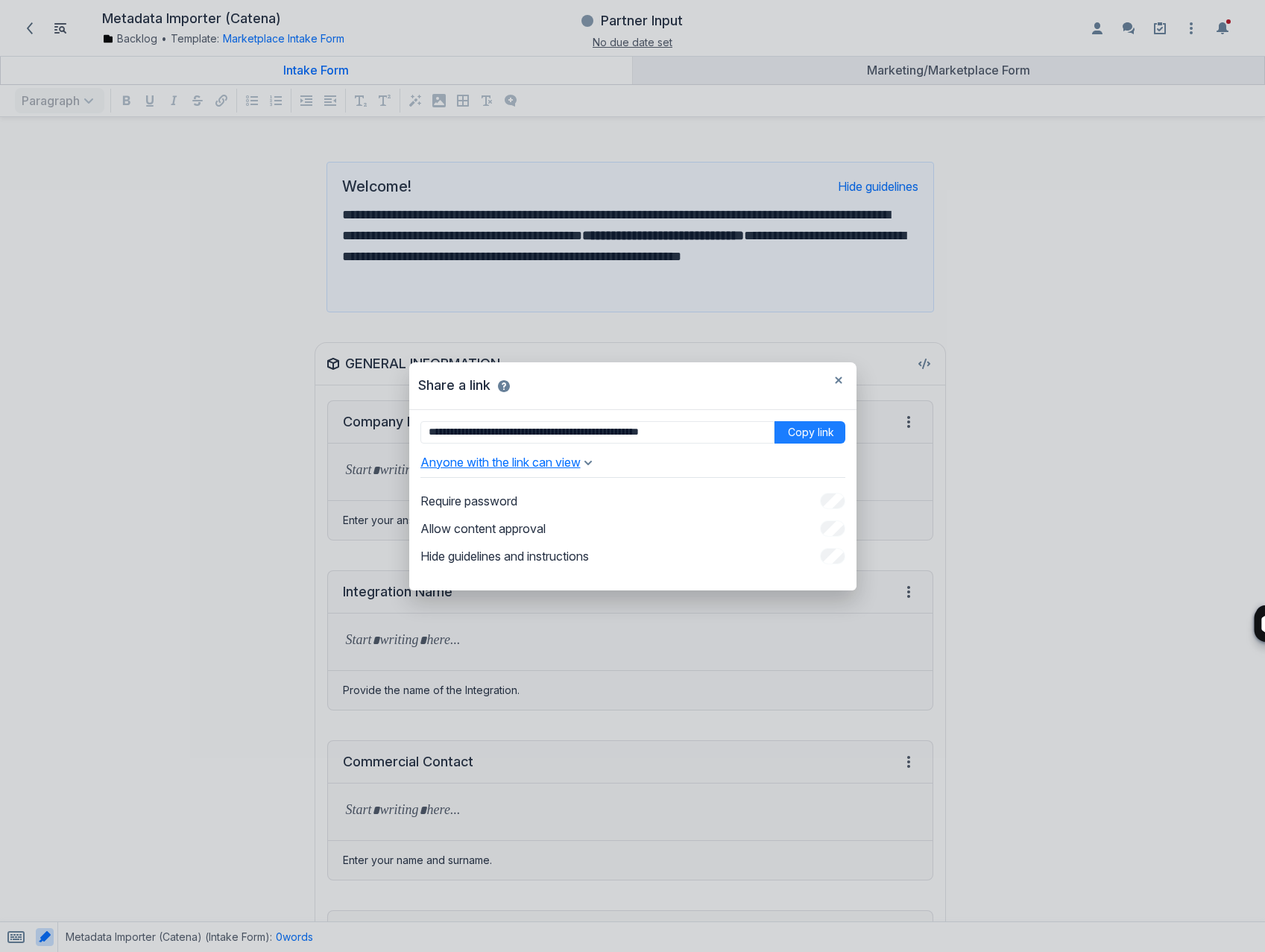
click at [552, 460] on button "Anyone with the link can view" at bounding box center [506, 462] width 171 height 15
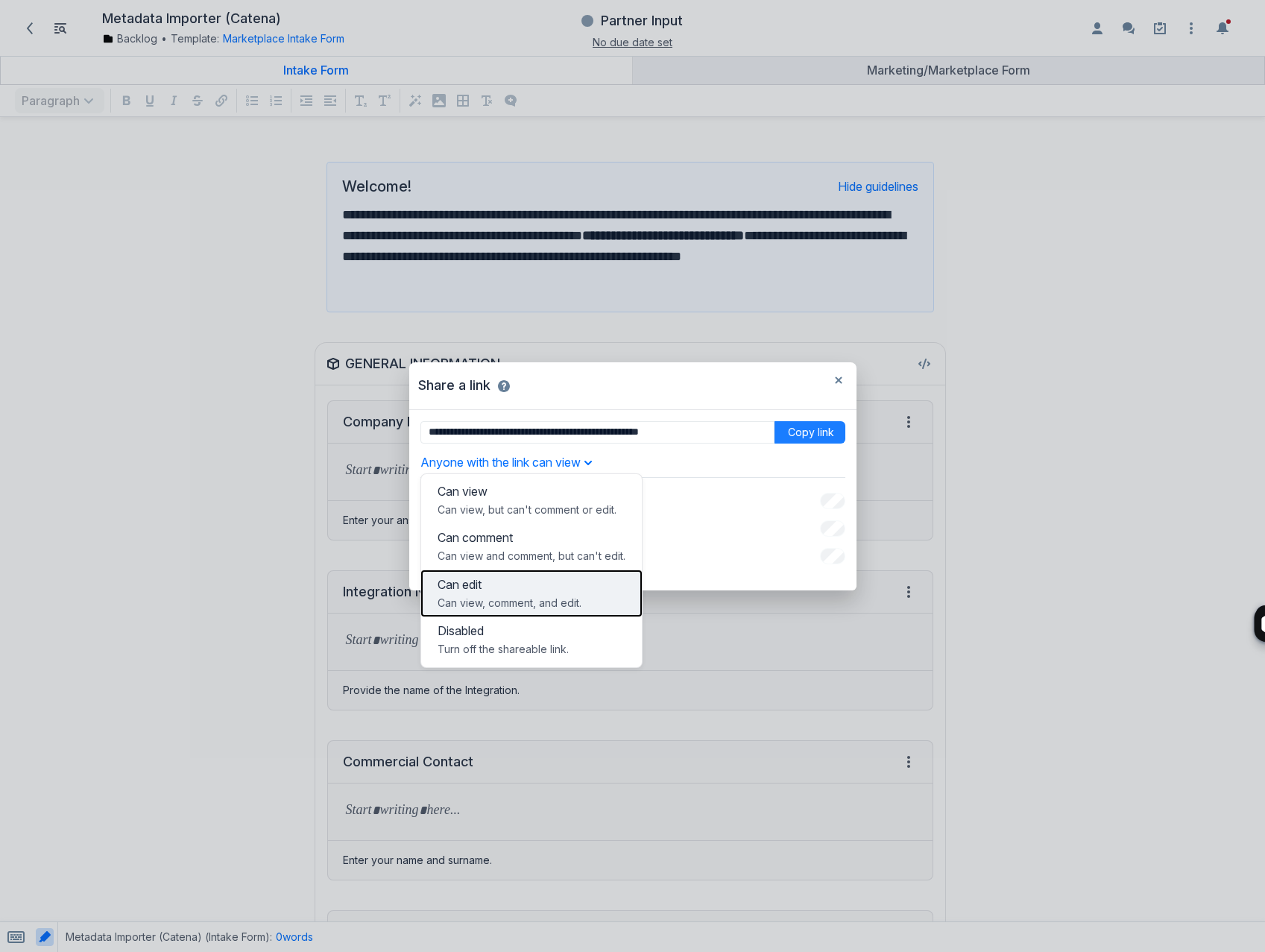
click at [524, 586] on p "Can edit" at bounding box center [532, 584] width 188 height 15
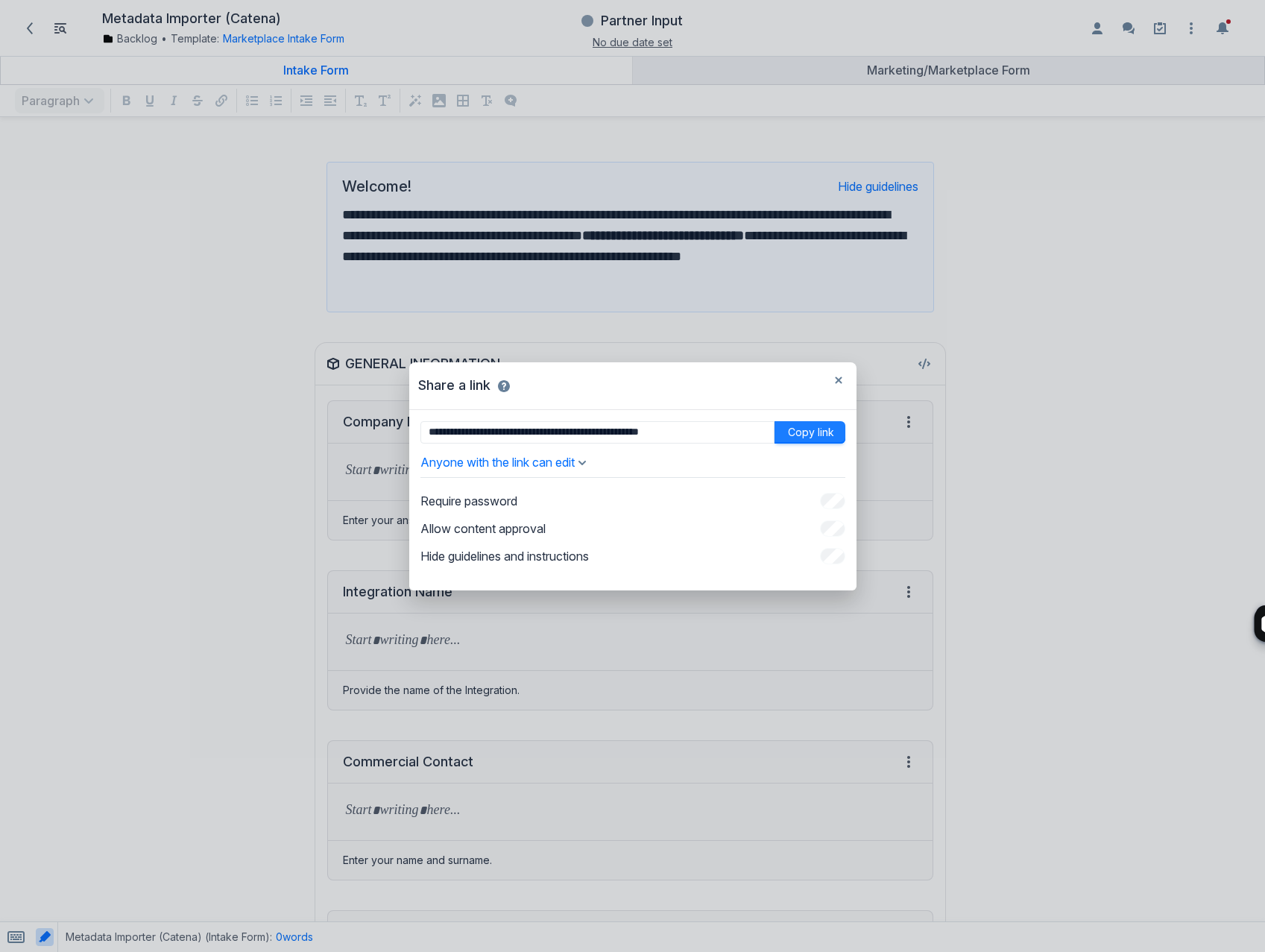
click at [800, 434] on button "Copy link" at bounding box center [810, 432] width 71 height 22
click at [833, 382] on button "button" at bounding box center [839, 380] width 24 height 24
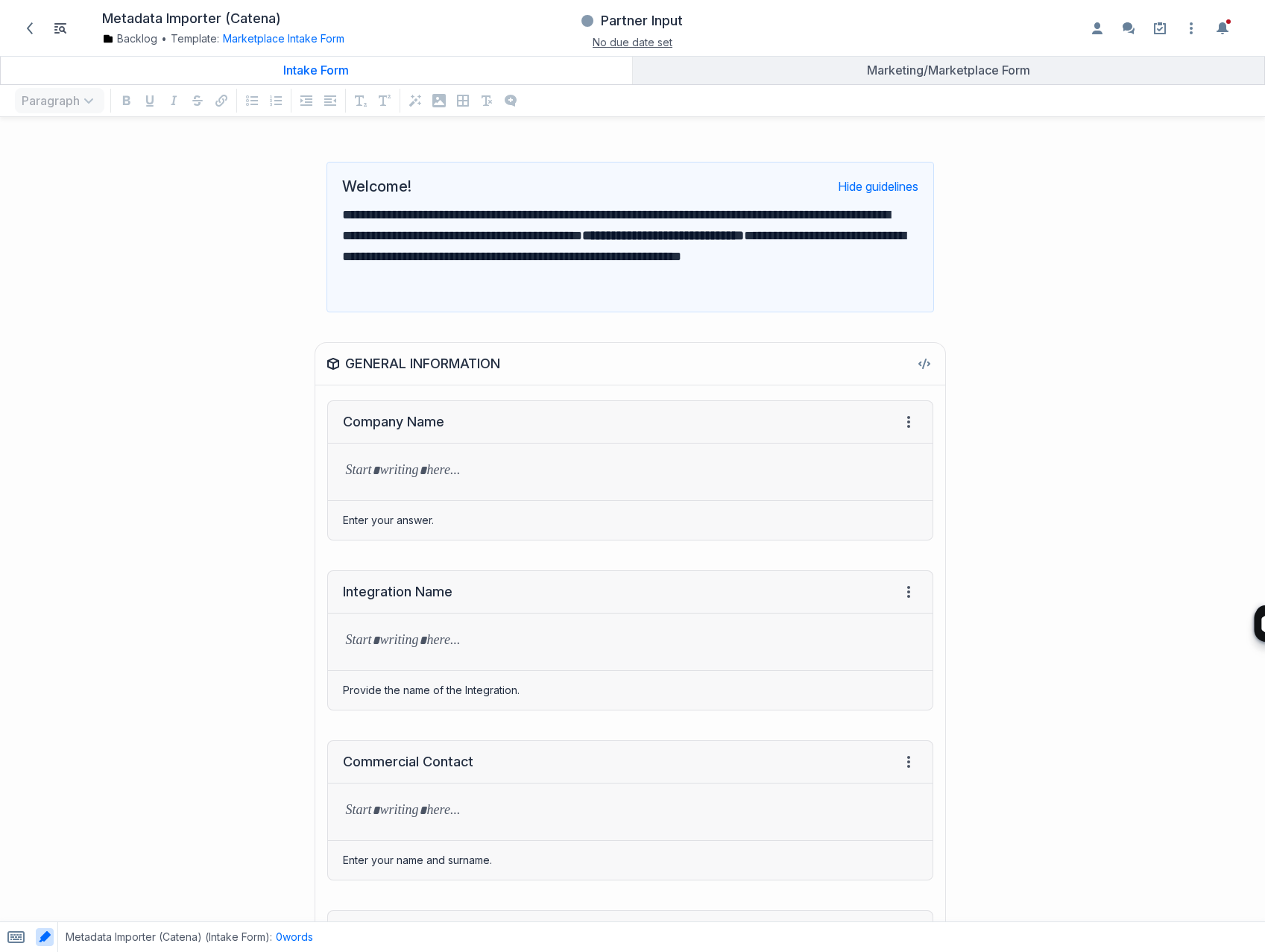
click at [149, 336] on div "GENERAL INFORMATION Company Name View HTML View history → Tab to insert Enter a…" at bounding box center [474, 441] width 934 height 228
click at [92, 205] on div "**********" at bounding box center [474, 237] width 934 height 180
